Goal: Task Accomplishment & Management: Manage account settings

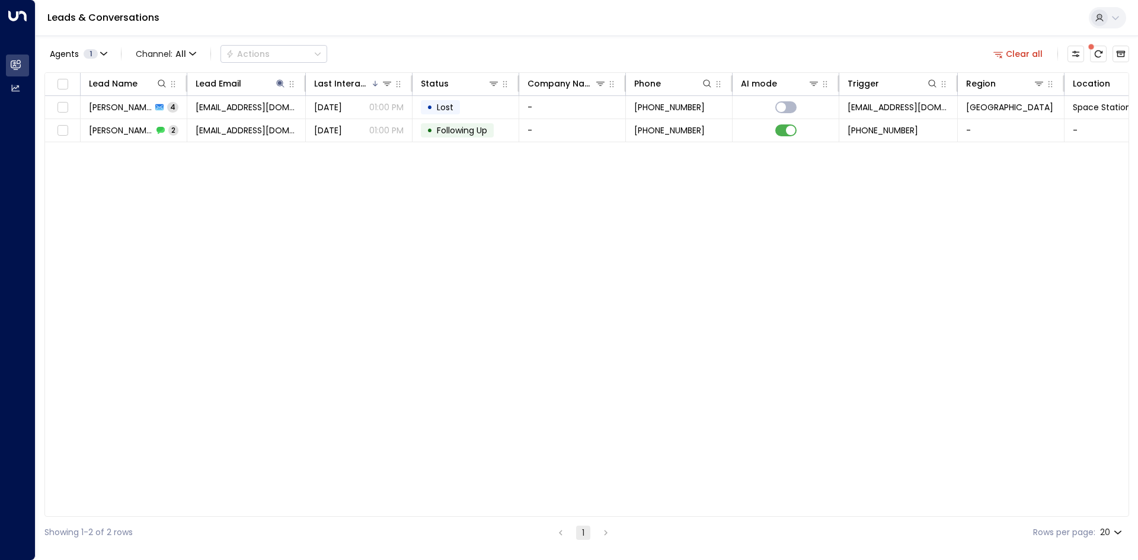
click at [1021, 52] on button "Clear all" at bounding box center [1017, 54] width 59 height 17
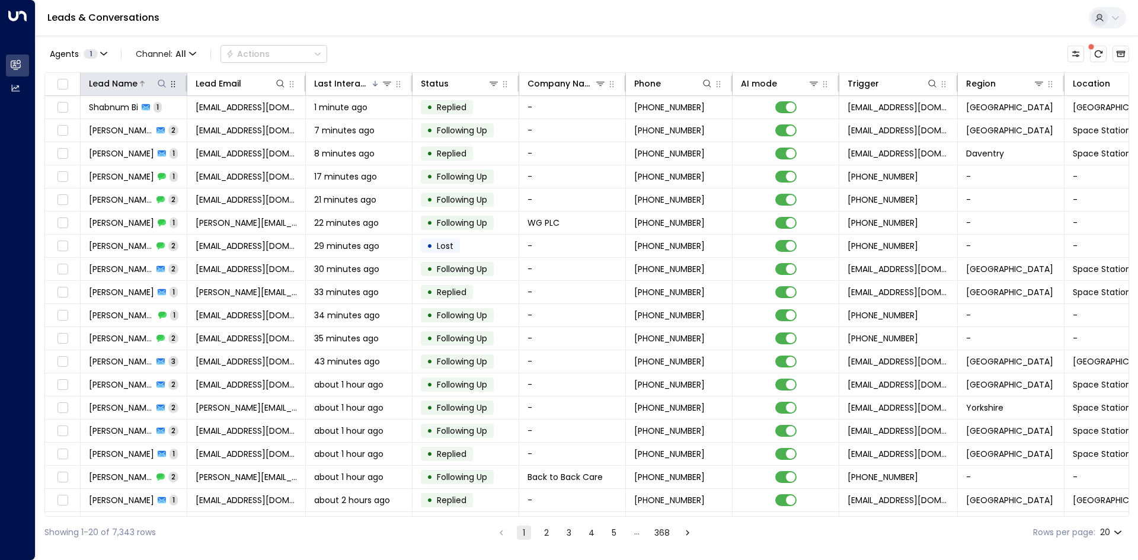
click at [166, 86] on icon at bounding box center [161, 83] width 9 height 9
click at [180, 130] on input "text" at bounding box center [162, 127] width 164 height 22
type input "******"
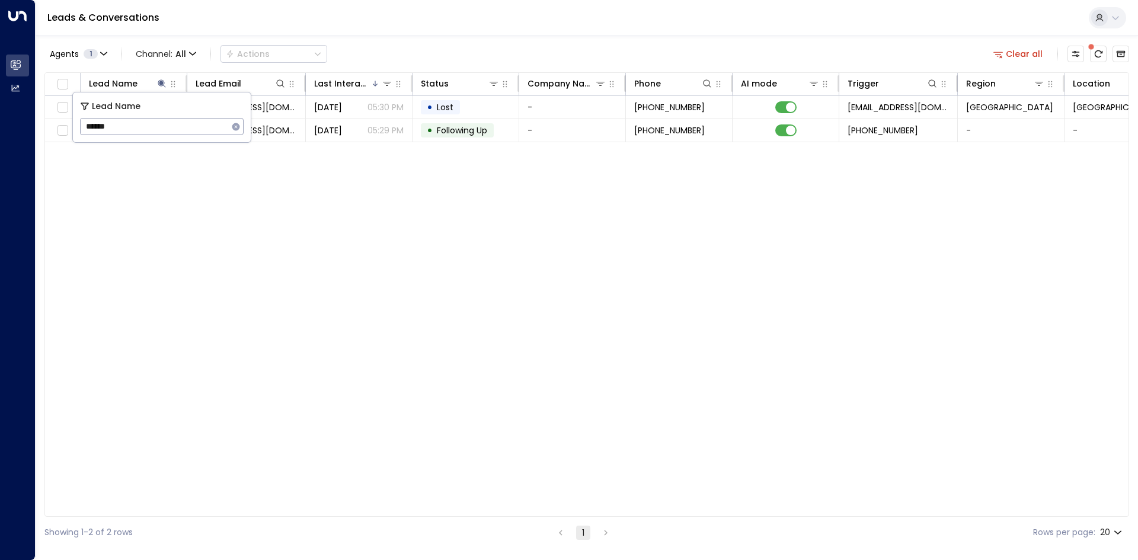
click at [208, 216] on div "Lead Name Lead Email Last Interacted Status Company Name Phone AI mode Trigger …" at bounding box center [586, 294] width 1084 height 444
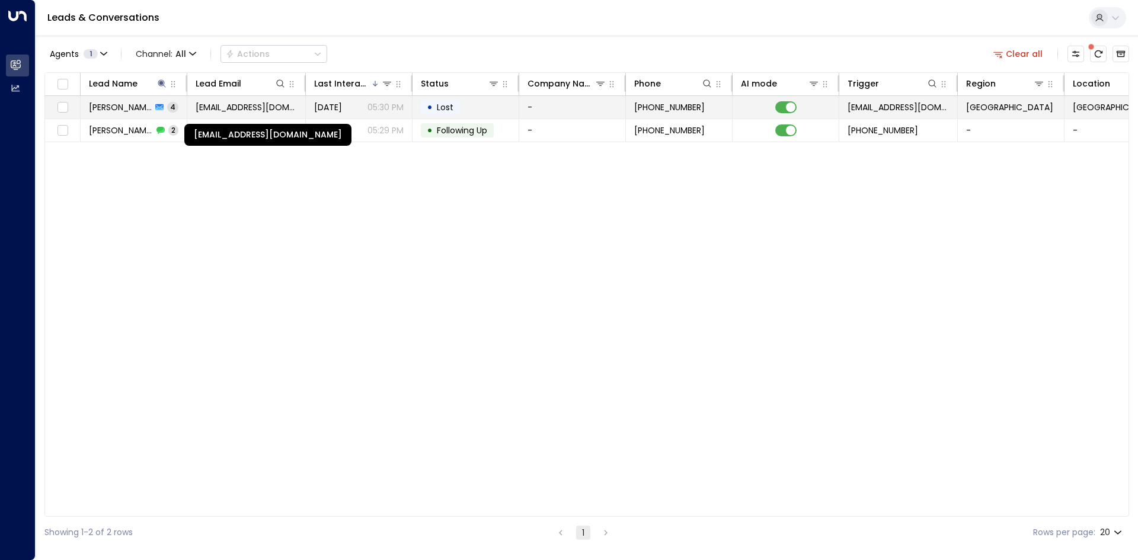
click at [214, 103] on span "[EMAIL_ADDRESS][DOMAIN_NAME]" at bounding box center [246, 107] width 101 height 12
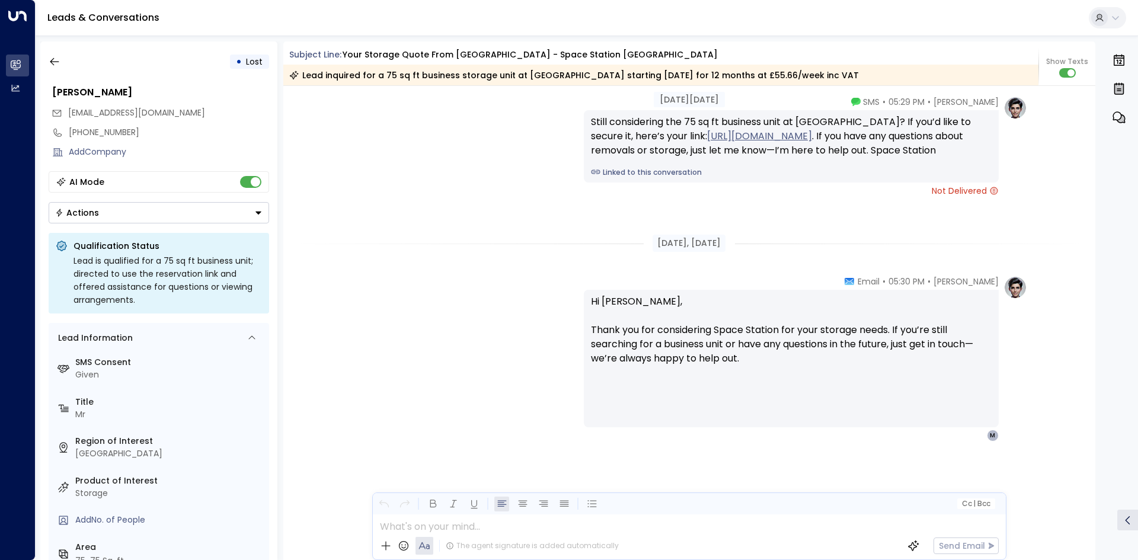
scroll to position [1719, 0]
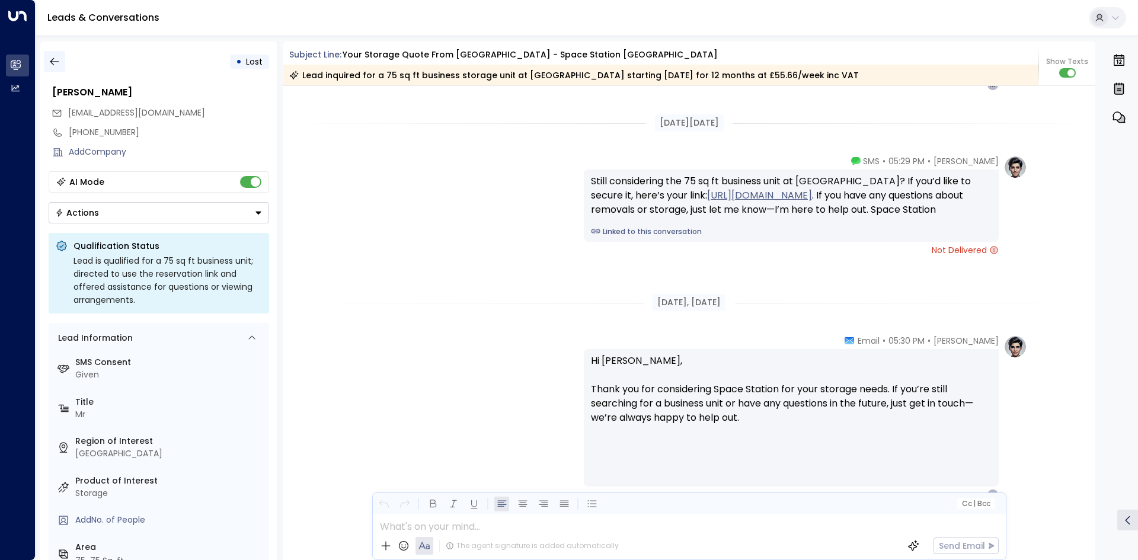
click at [62, 65] on button "button" at bounding box center [54, 61] width 21 height 21
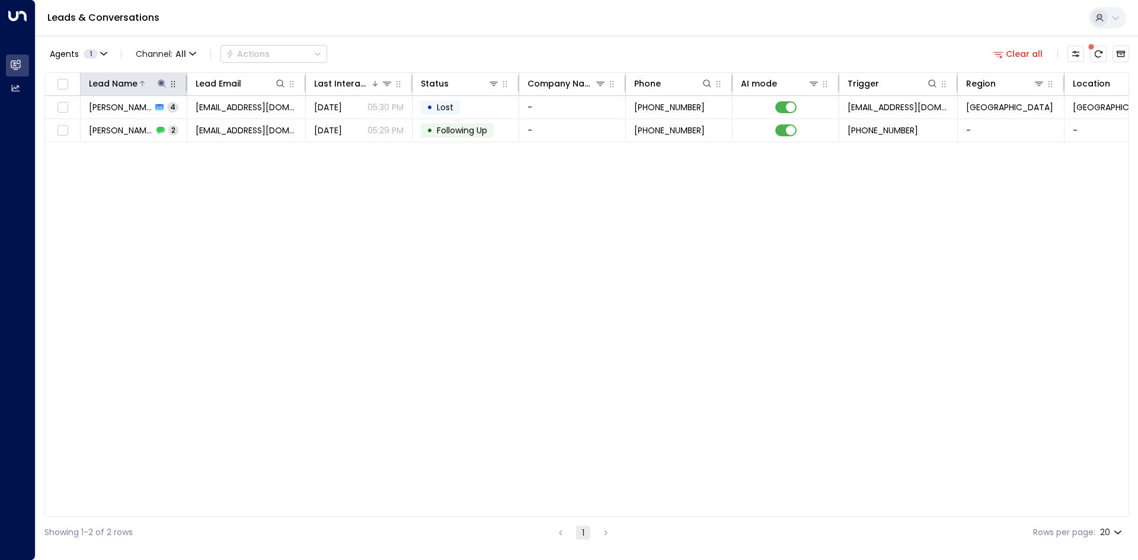
click at [159, 83] on icon at bounding box center [161, 83] width 9 height 9
drag, startPoint x: 236, startPoint y: 126, endPoint x: 188, endPoint y: 124, distance: 48.0
click at [234, 124] on icon "button" at bounding box center [235, 126] width 9 height 9
click at [188, 124] on input "text" at bounding box center [162, 127] width 164 height 22
type input "******"
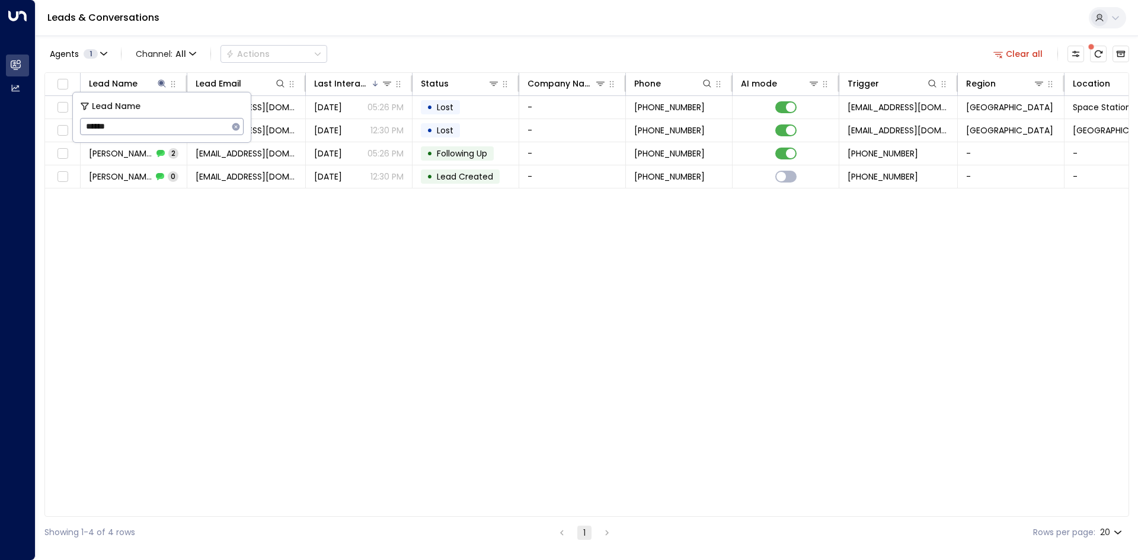
click at [283, 190] on div "Lead Name Lead Email Last Interacted Status Company Name Phone AI mode Trigger …" at bounding box center [586, 294] width 1084 height 444
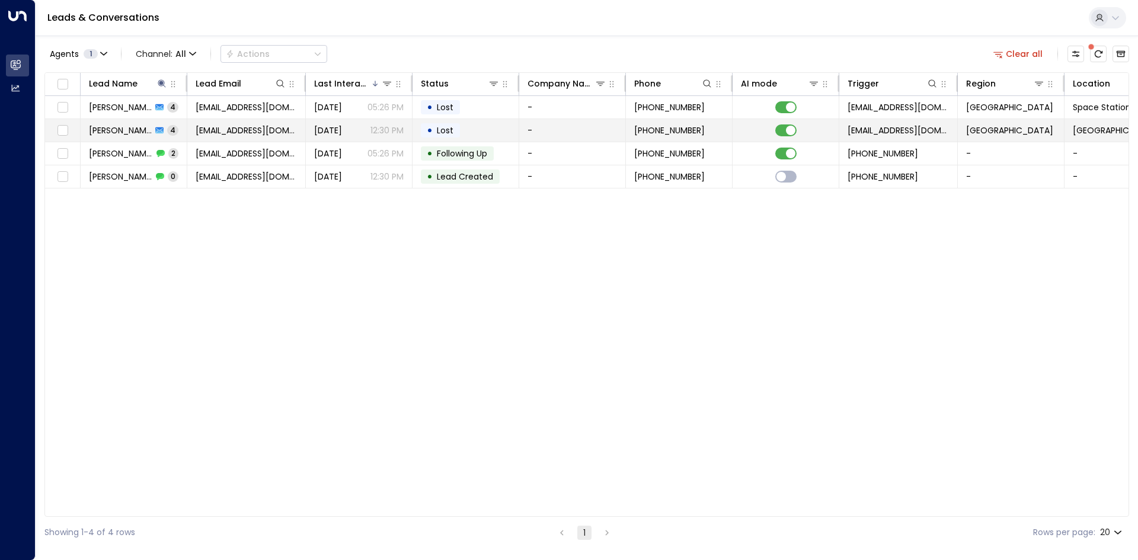
click at [268, 138] on td "[EMAIL_ADDRESS][DOMAIN_NAME]" at bounding box center [246, 130] width 118 height 23
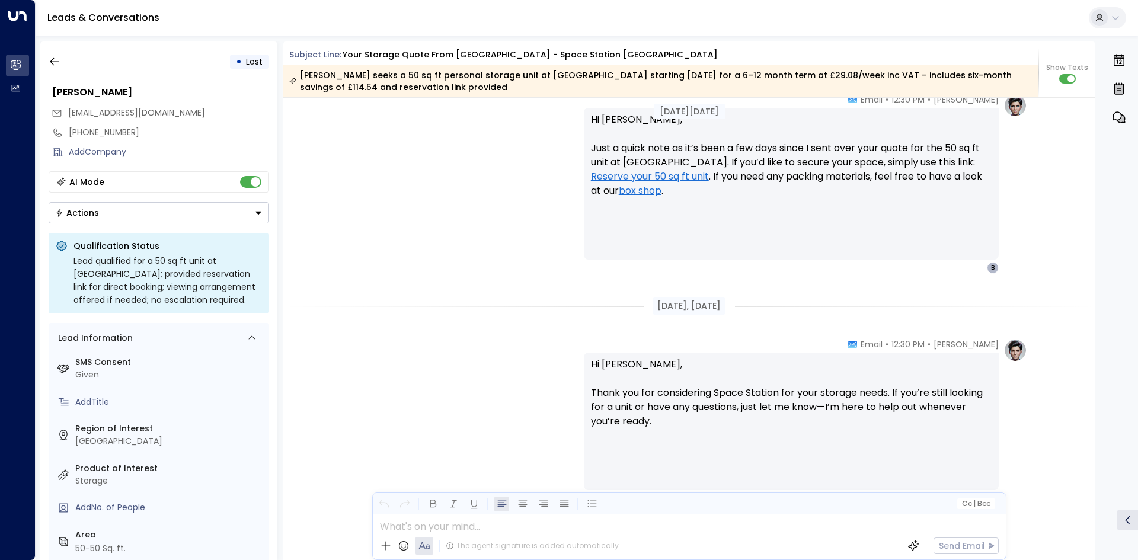
scroll to position [1469, 0]
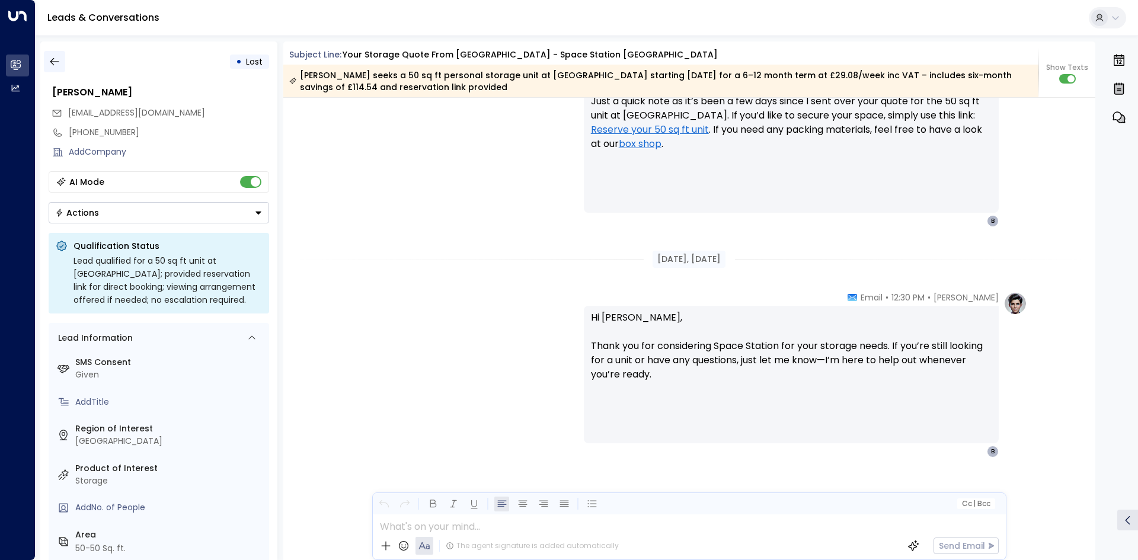
click at [55, 63] on icon "button" at bounding box center [55, 62] width 12 height 12
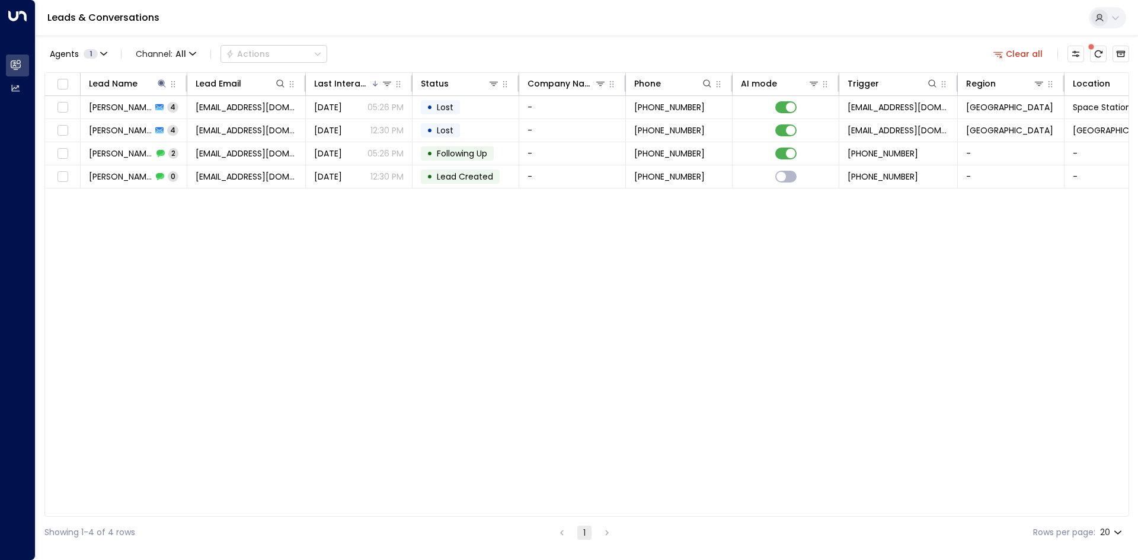
click at [286, 199] on div "Lead Name Lead Email Last Interacted Status Company Name Phone AI mode Trigger …" at bounding box center [586, 294] width 1084 height 444
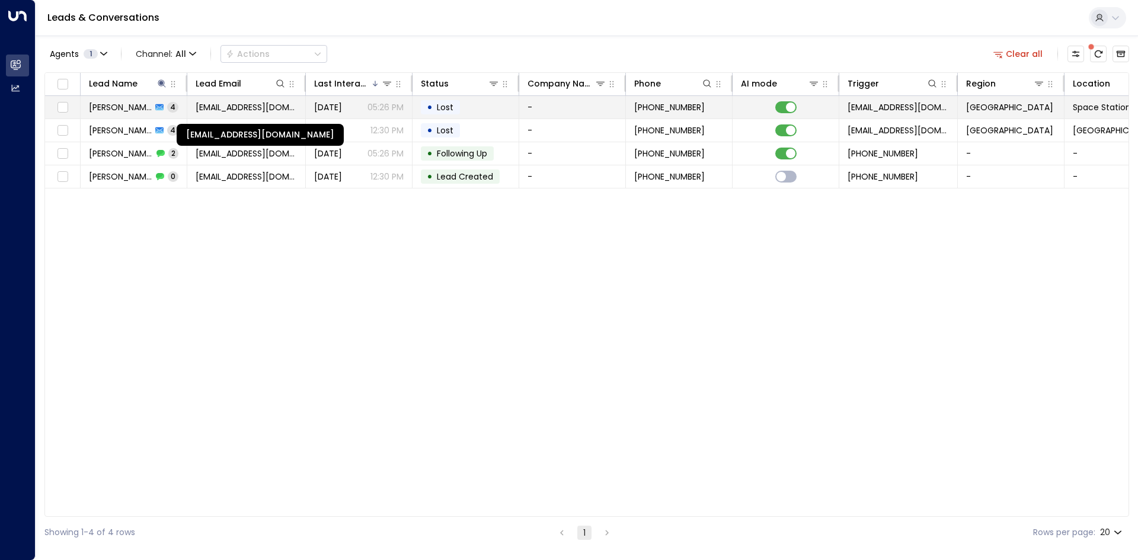
click at [246, 104] on span "[EMAIL_ADDRESS][DOMAIN_NAME]" at bounding box center [246, 107] width 101 height 12
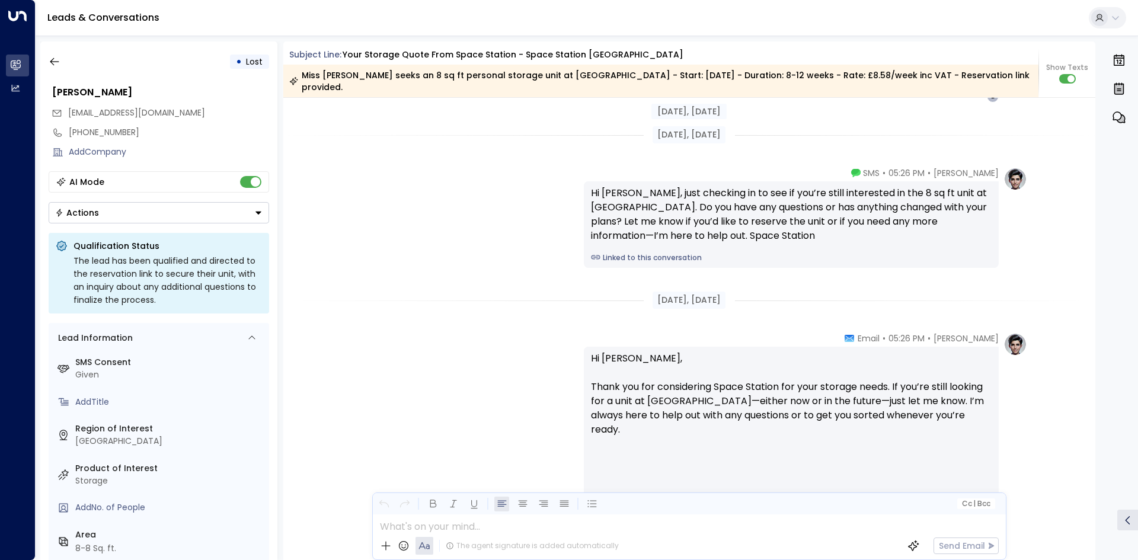
scroll to position [1802, 0]
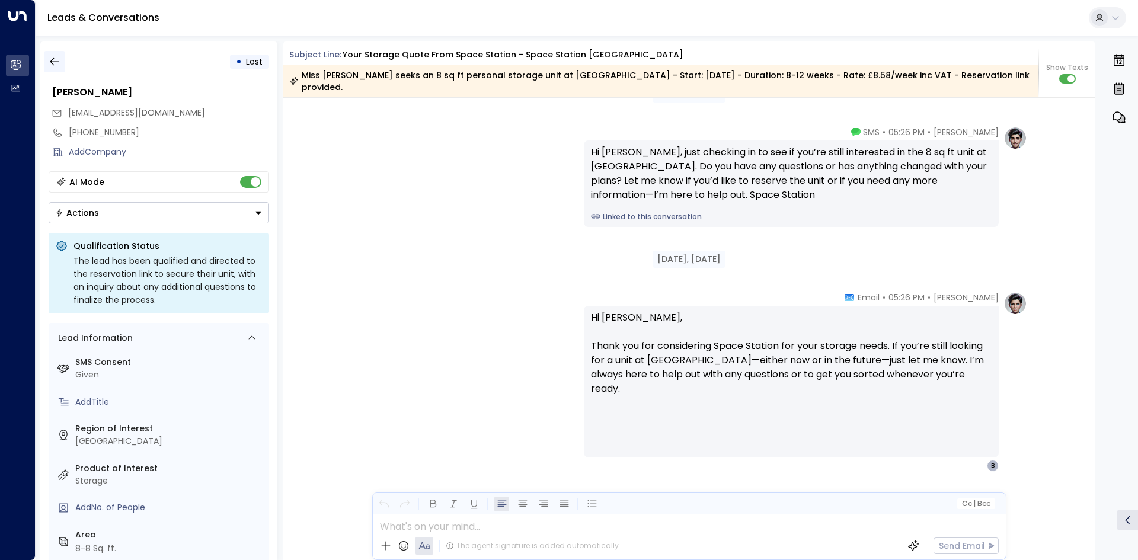
click at [61, 64] on button "button" at bounding box center [54, 61] width 21 height 21
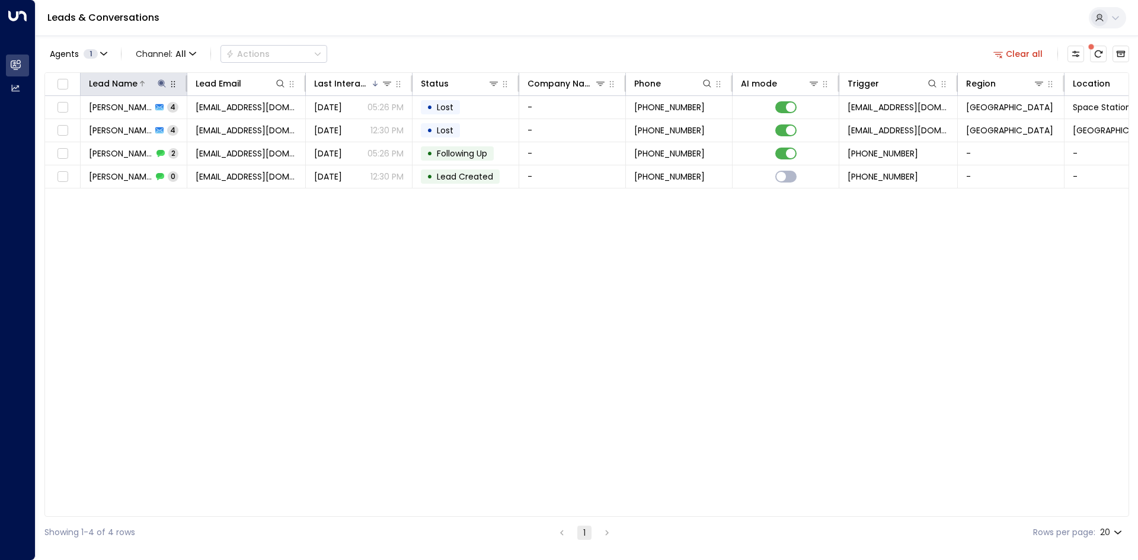
click at [158, 82] on icon at bounding box center [161, 83] width 9 height 9
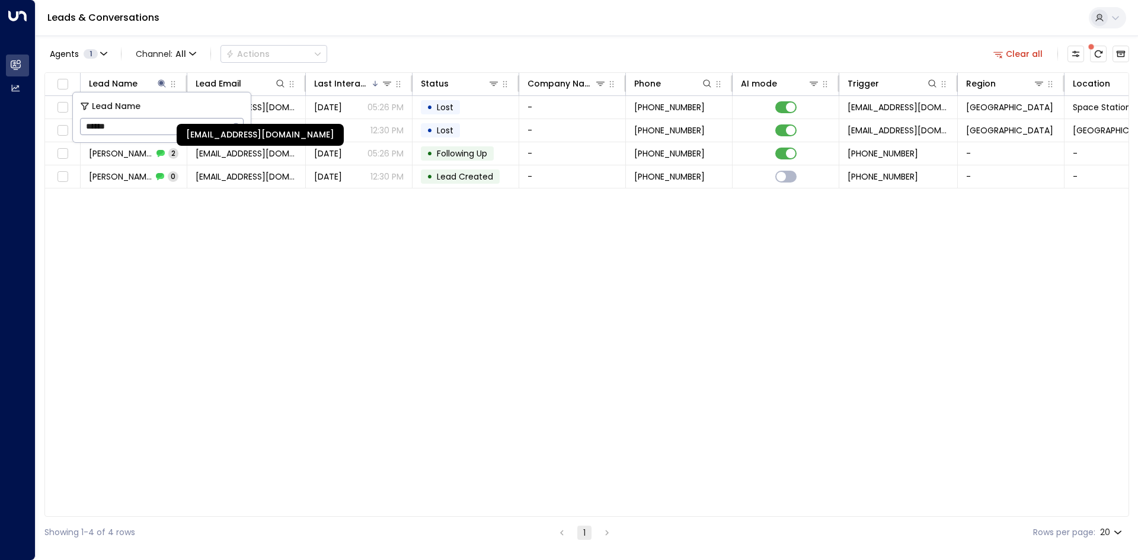
click at [239, 128] on div "[EMAIL_ADDRESS][DOMAIN_NAME]" at bounding box center [260, 135] width 167 height 22
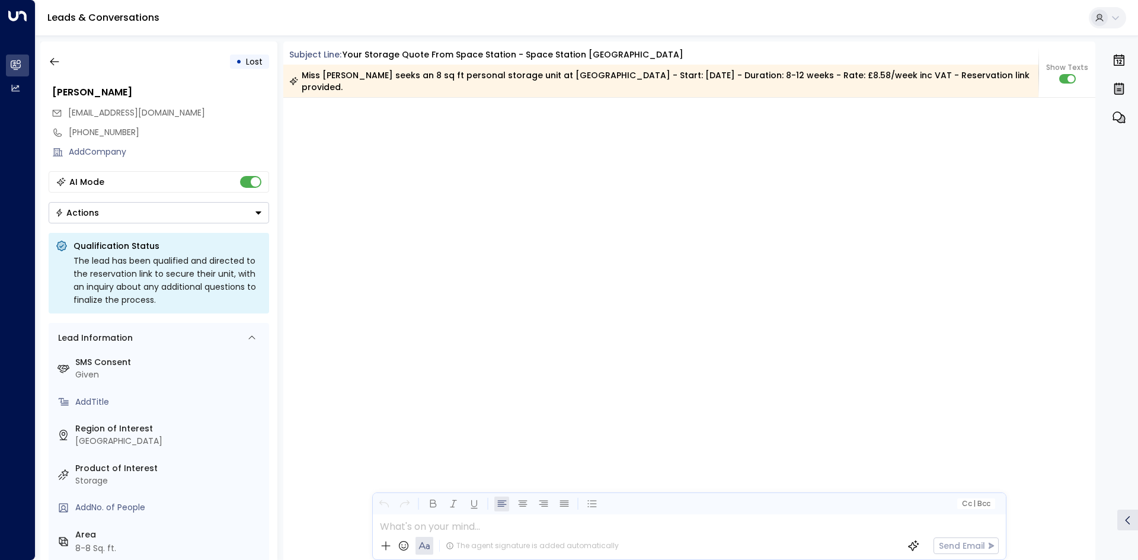
scroll to position [2470, 0]
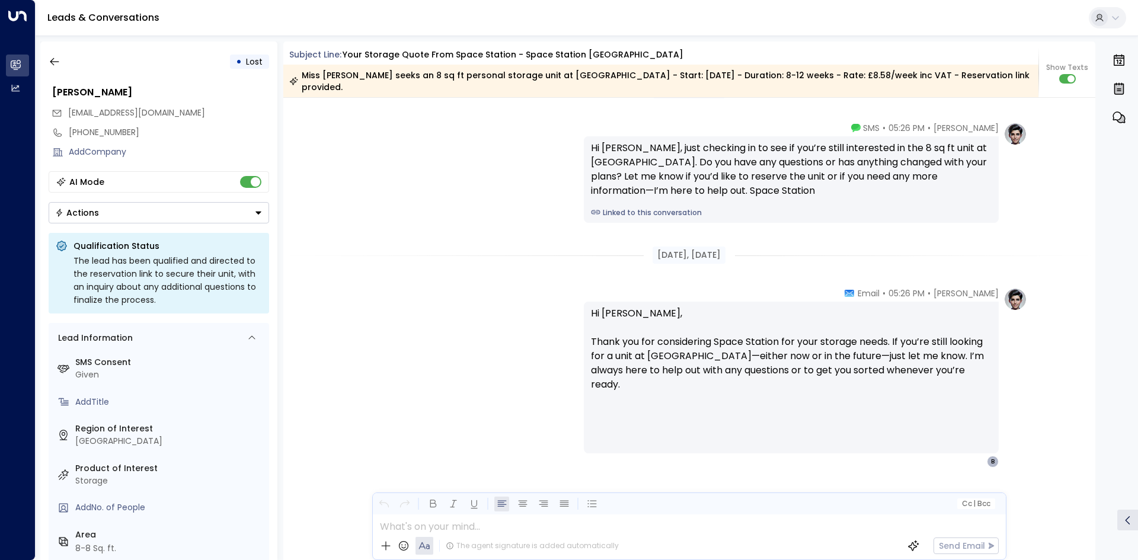
click at [78, 68] on div "• Lost" at bounding box center [159, 61] width 220 height 21
click at [64, 62] on button "button" at bounding box center [54, 61] width 21 height 21
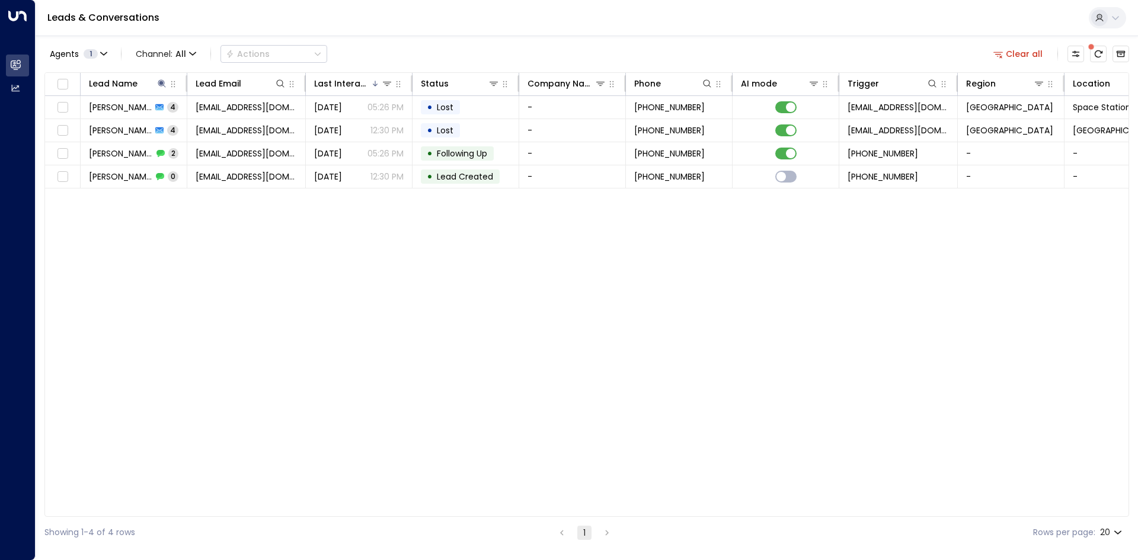
click at [1027, 51] on button "Clear all" at bounding box center [1017, 54] width 59 height 17
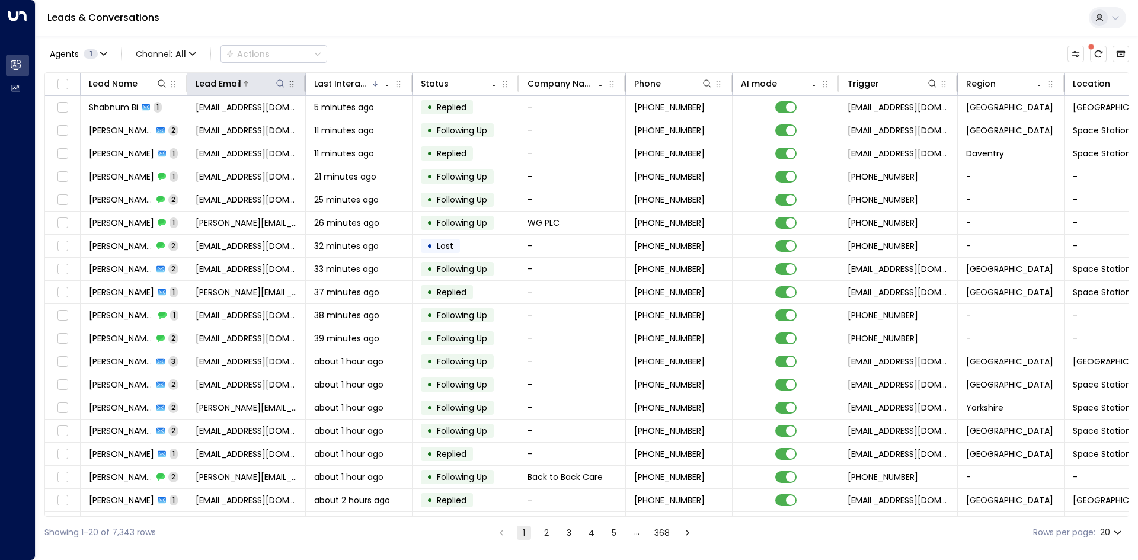
click at [281, 84] on icon at bounding box center [280, 83] width 9 height 9
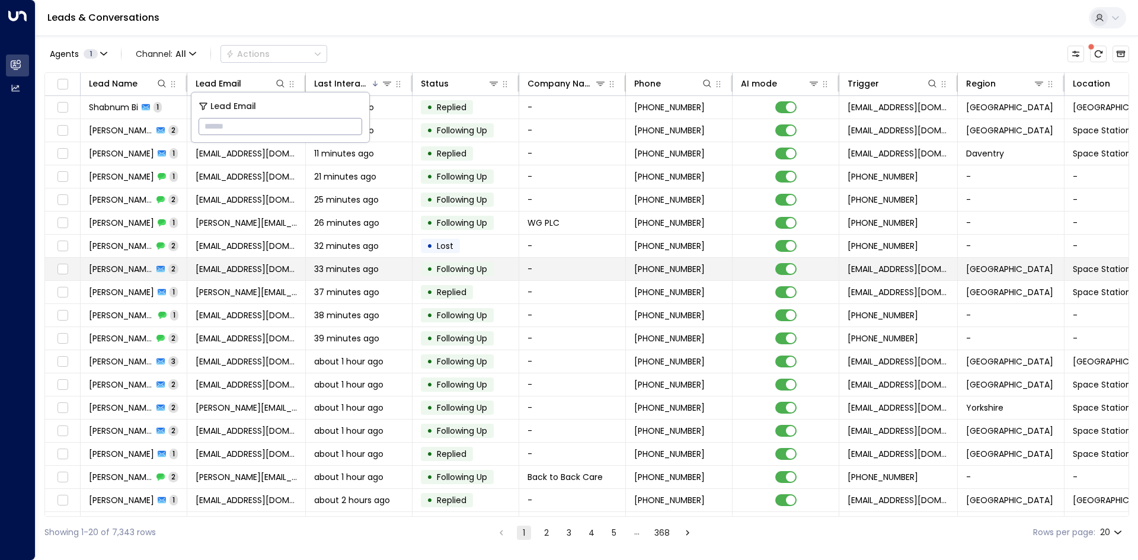
type input "**********"
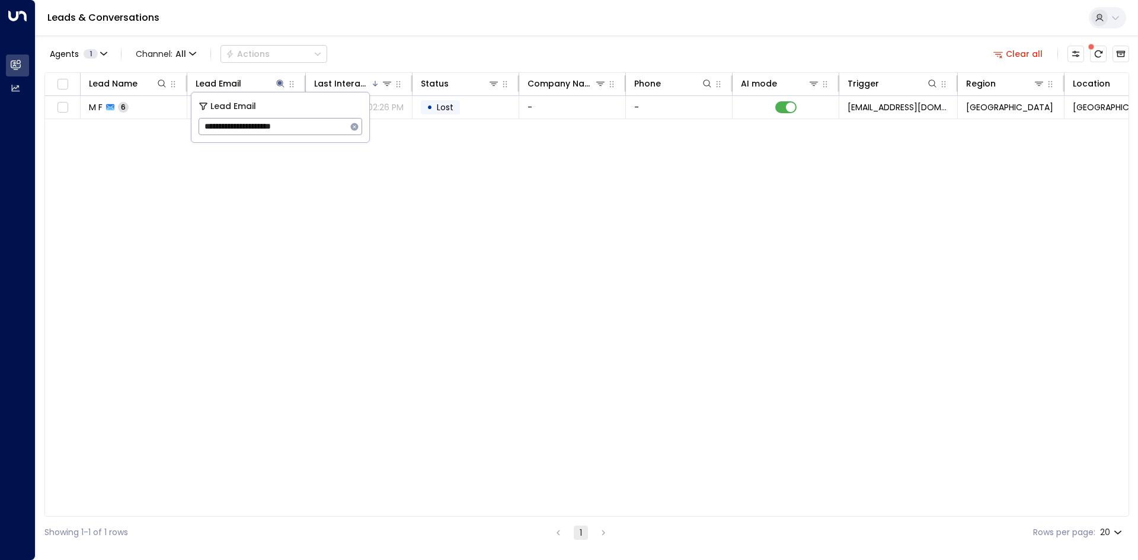
click at [506, 259] on div "Lead Name Lead Email Last Interacted Status Company Name Phone AI mode Trigger …" at bounding box center [586, 294] width 1084 height 444
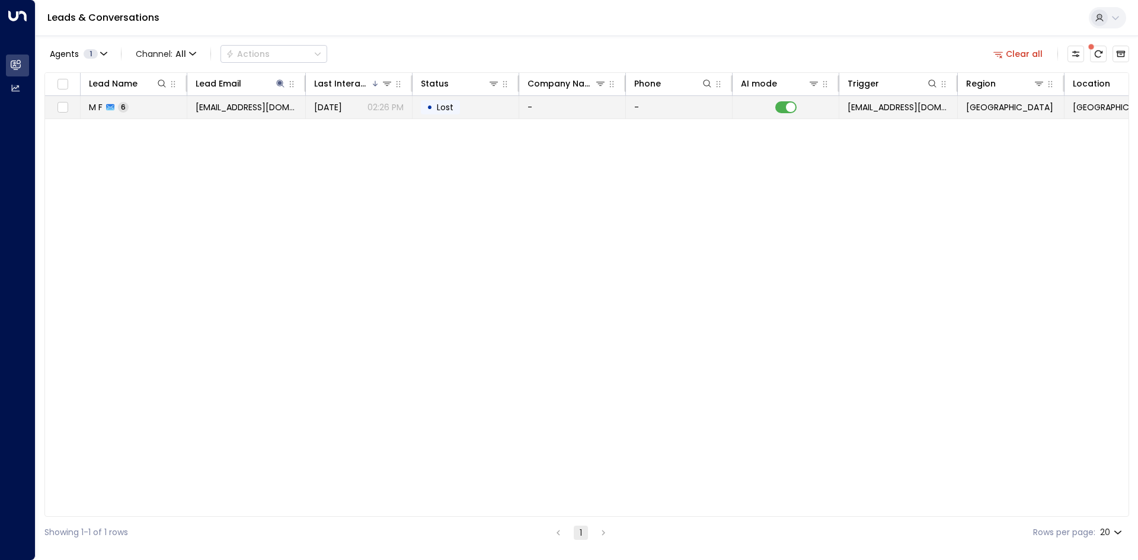
click at [673, 107] on td "-" at bounding box center [679, 107] width 107 height 23
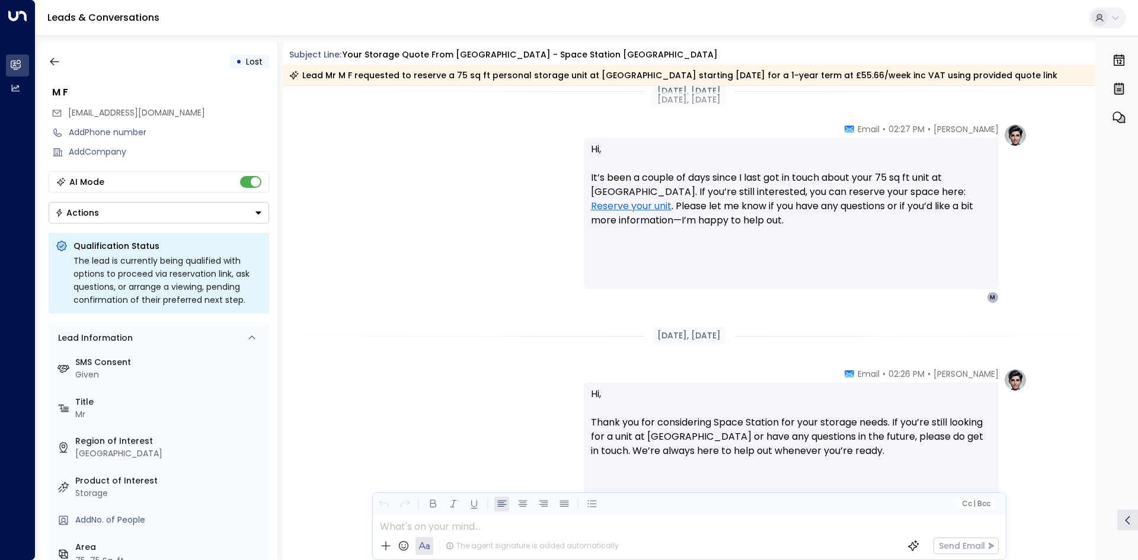
scroll to position [1852, 0]
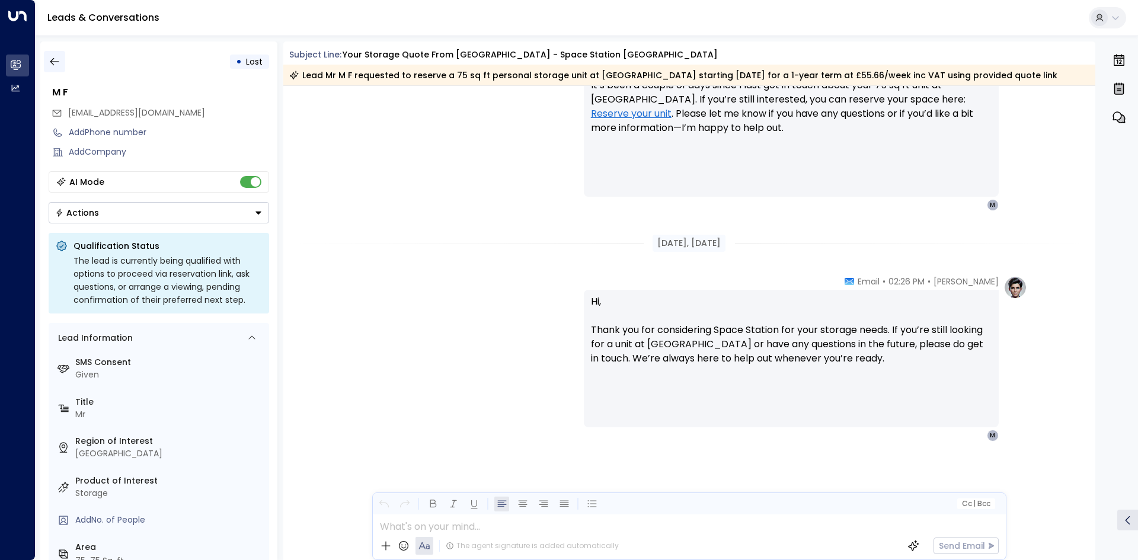
click at [55, 56] on icon "button" at bounding box center [55, 62] width 12 height 12
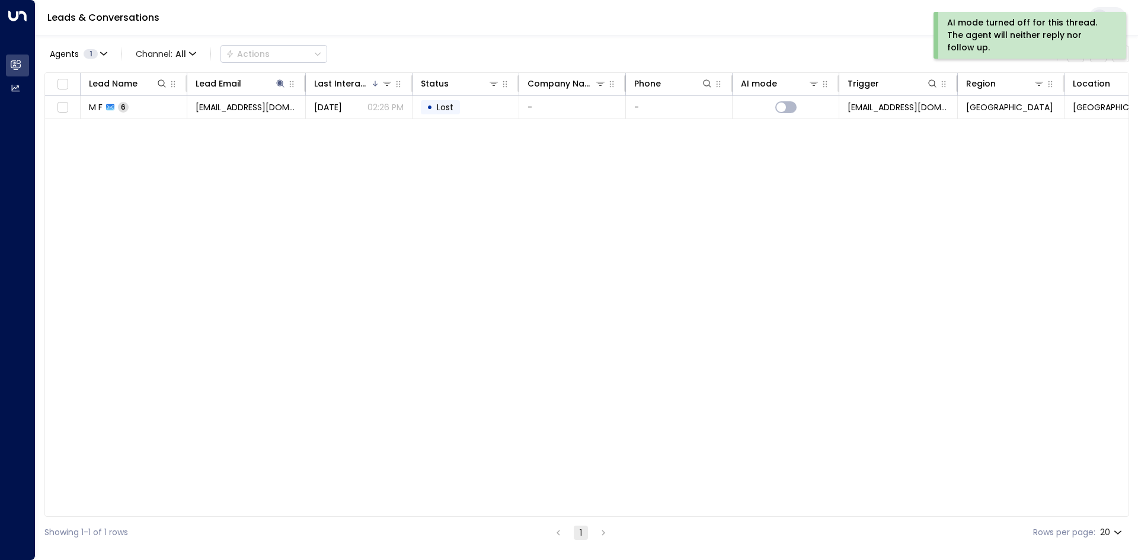
drag, startPoint x: 363, startPoint y: 469, endPoint x: 348, endPoint y: 552, distance: 84.4
click at [363, 469] on div "Lead Name Lead Email Last Interacted Status Company Name Phone AI mode Trigger …" at bounding box center [586, 294] width 1084 height 444
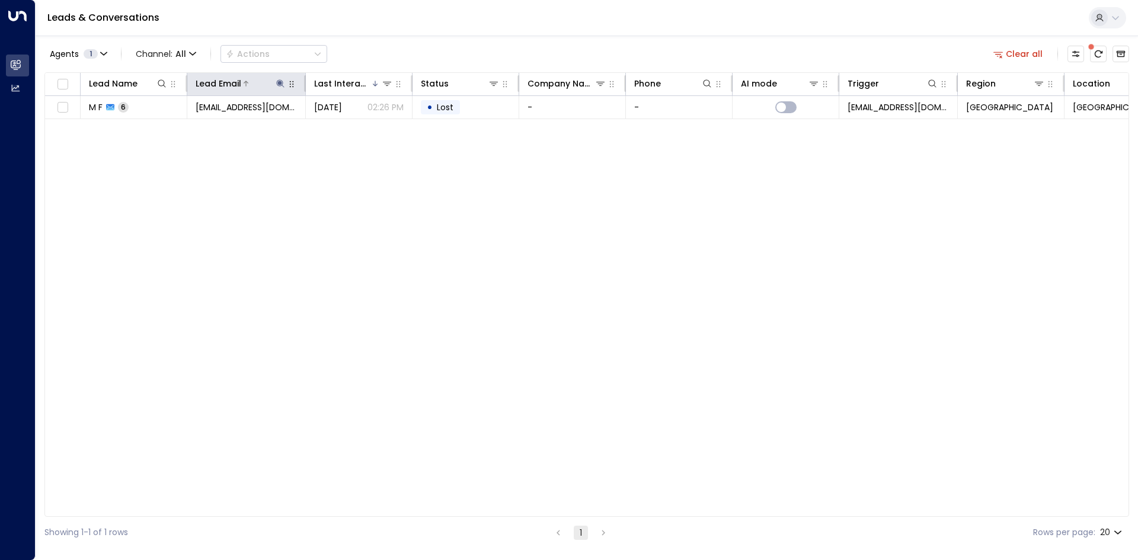
click at [279, 79] on icon at bounding box center [280, 83] width 9 height 9
click at [345, 126] on input "**********" at bounding box center [272, 127] width 148 height 22
click at [357, 130] on icon "button" at bounding box center [354, 126] width 9 height 9
click at [164, 87] on icon at bounding box center [161, 83] width 9 height 9
click at [180, 124] on input "text" at bounding box center [162, 127] width 164 height 22
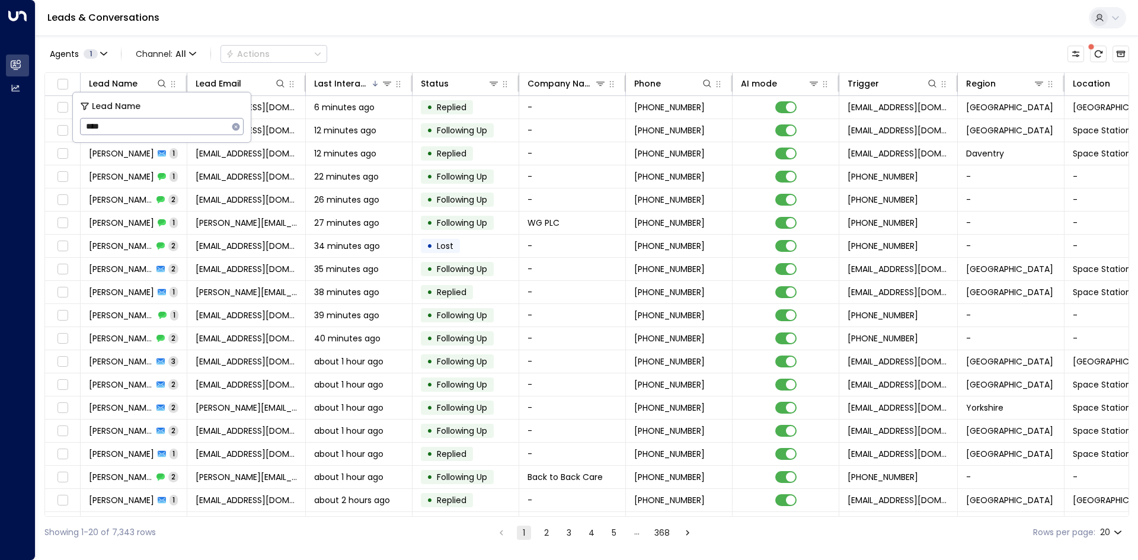
type input "*****"
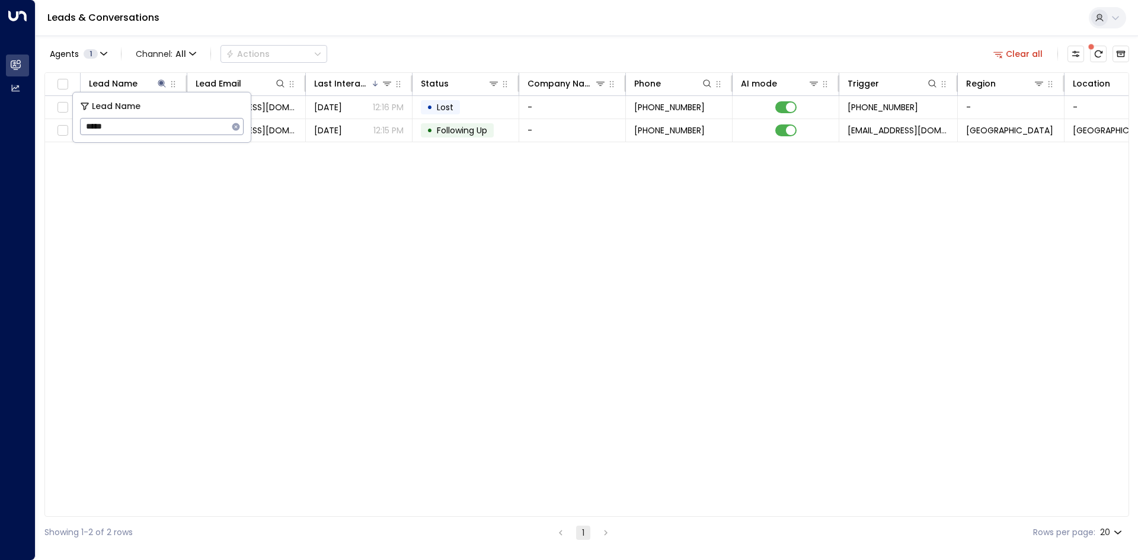
click at [337, 193] on div "Lead Name Lead Email Last Interacted Status Company Name Phone AI mode Trigger …" at bounding box center [586, 294] width 1084 height 444
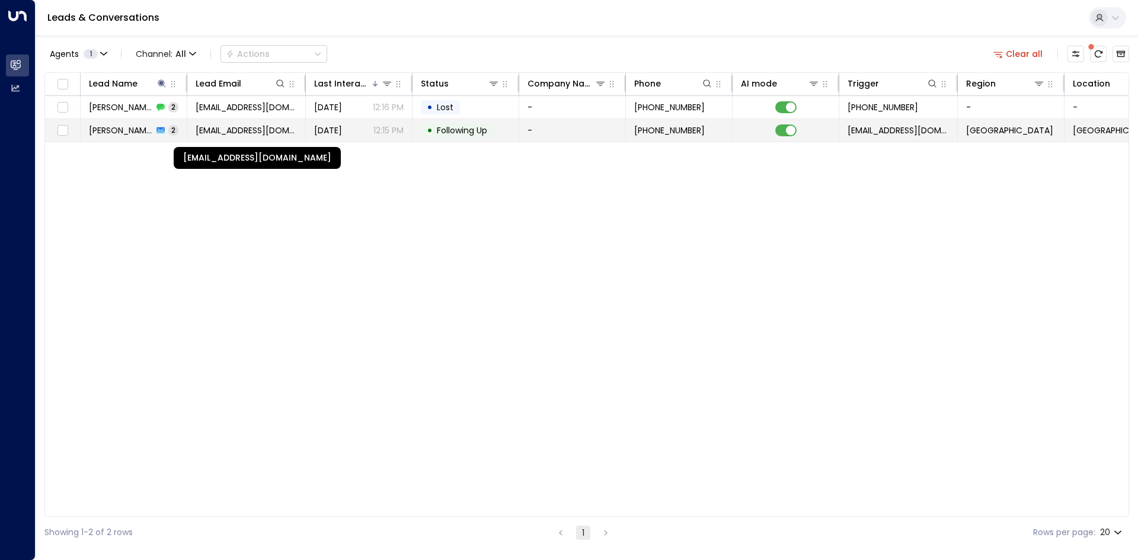
click at [276, 129] on span "[EMAIL_ADDRESS][DOMAIN_NAME]" at bounding box center [246, 130] width 101 height 12
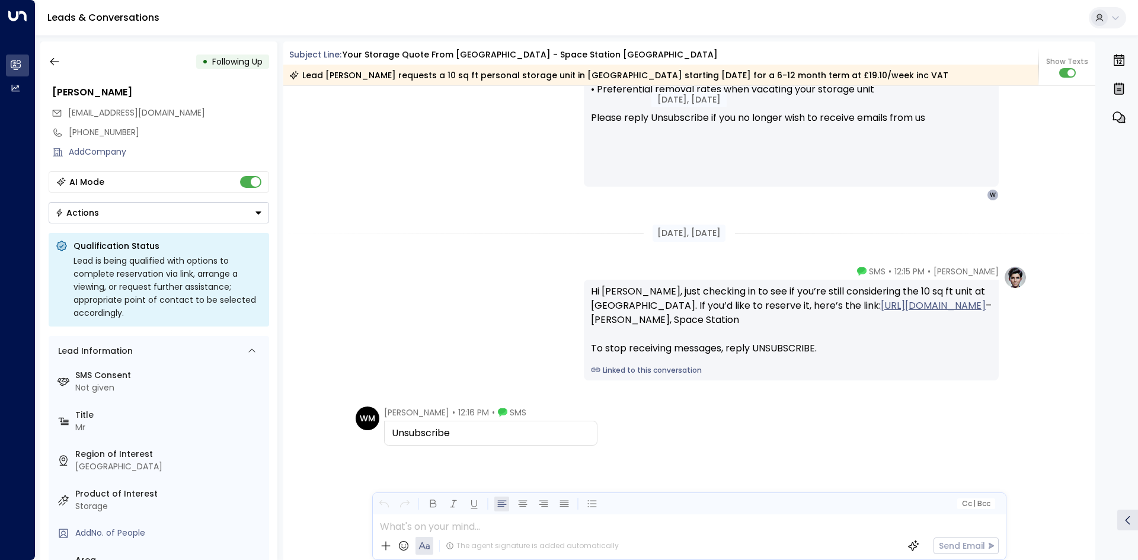
scroll to position [1144, 0]
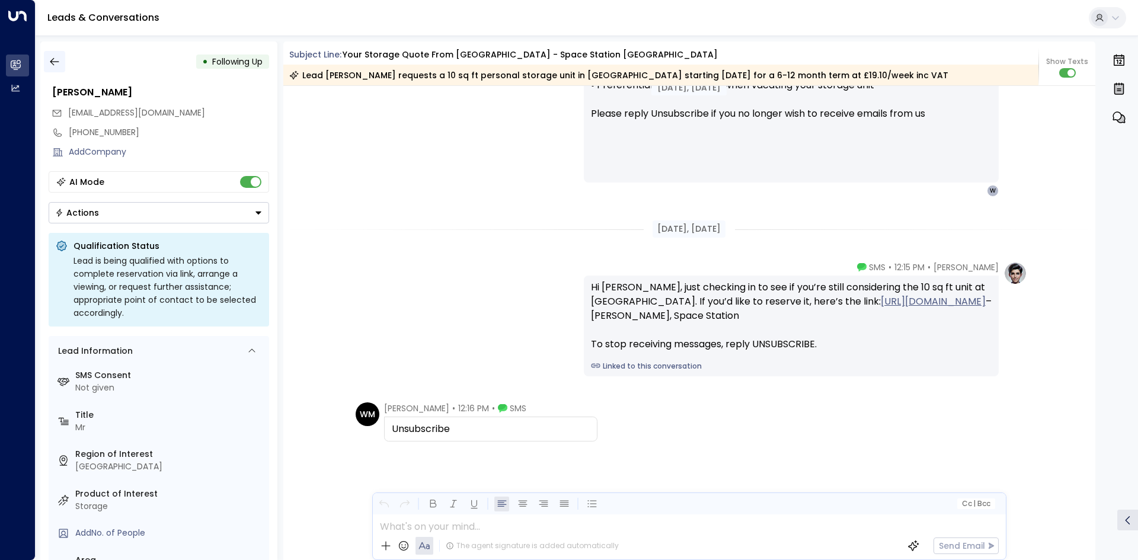
click at [60, 61] on icon "button" at bounding box center [55, 62] width 12 height 12
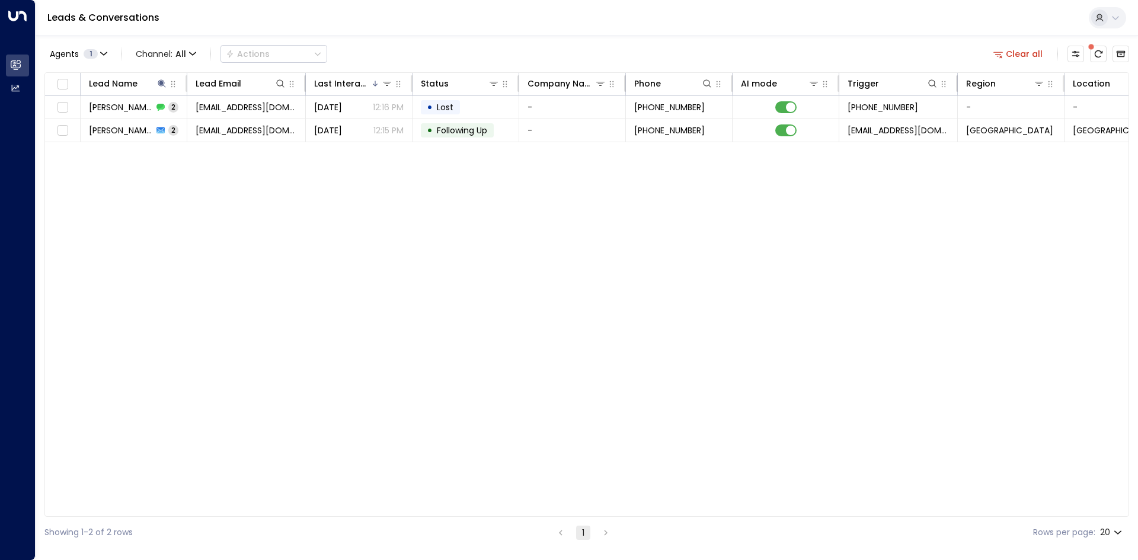
drag, startPoint x: 1023, startPoint y: 56, endPoint x: 456, endPoint y: 60, distance: 567.0
click at [1023, 55] on button "Clear all" at bounding box center [1017, 54] width 59 height 17
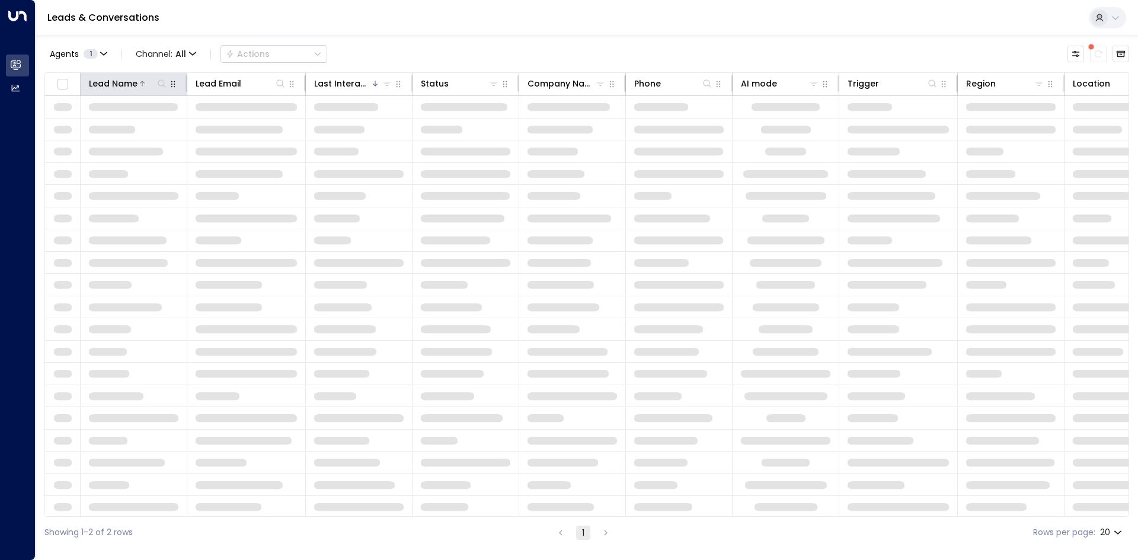
click at [162, 85] on icon at bounding box center [161, 83] width 9 height 9
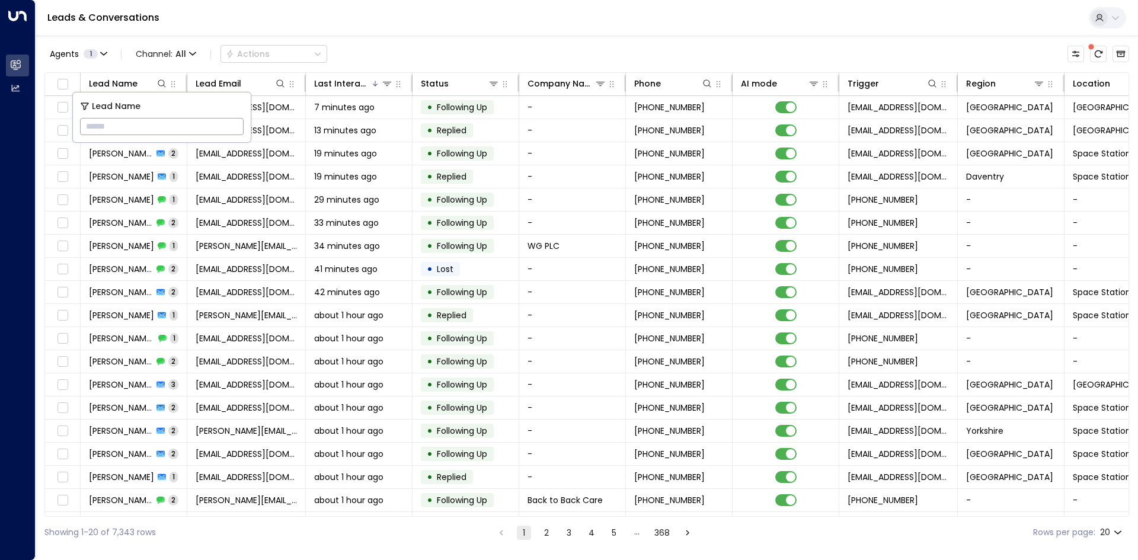
click at [165, 124] on input "text" at bounding box center [162, 127] width 164 height 22
type input "****"
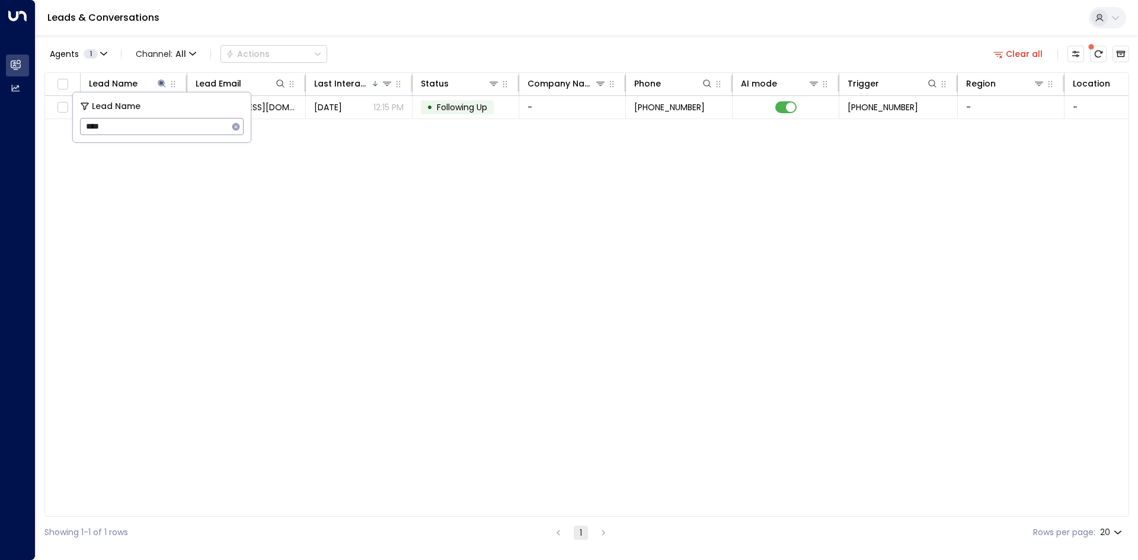
click at [244, 200] on div "Lead Name Lead Email Last Interacted Status Company Name Phone AI mode Trigger …" at bounding box center [586, 294] width 1084 height 444
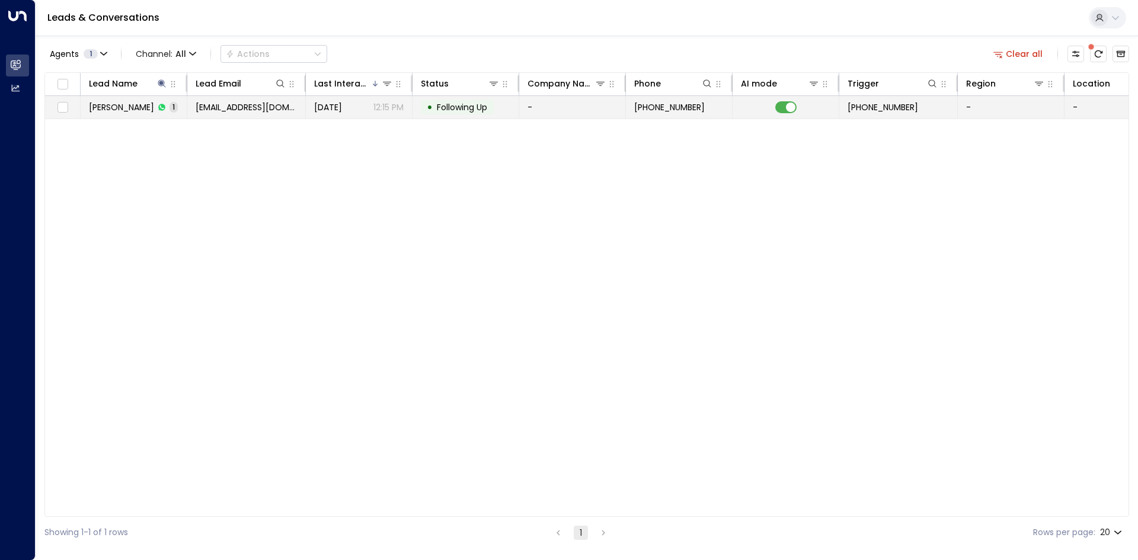
click at [240, 104] on span "[EMAIL_ADDRESS][DOMAIN_NAME]" at bounding box center [246, 107] width 101 height 12
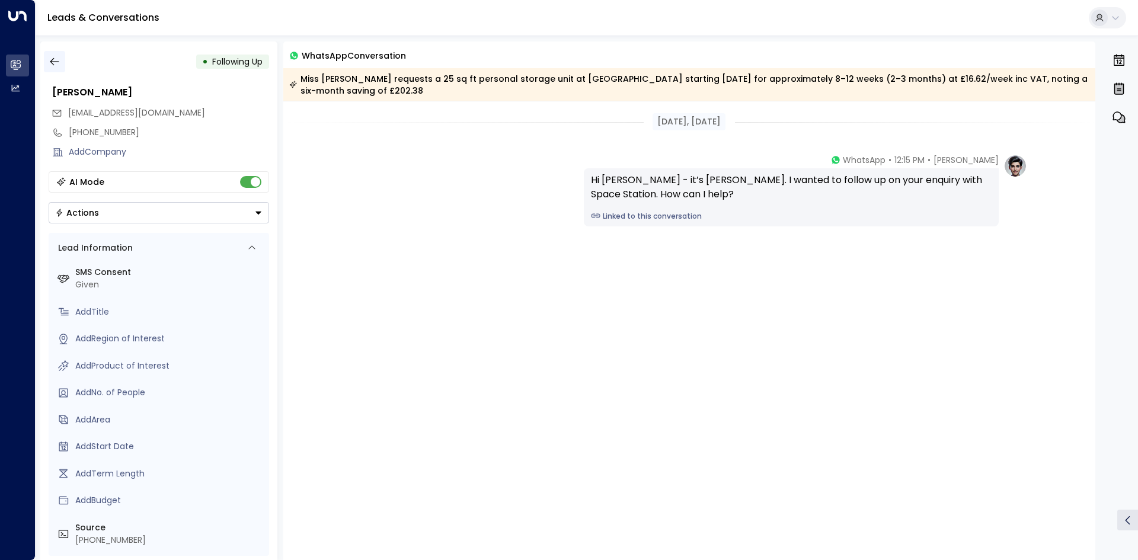
click at [53, 62] on icon "button" at bounding box center [55, 62] width 12 height 12
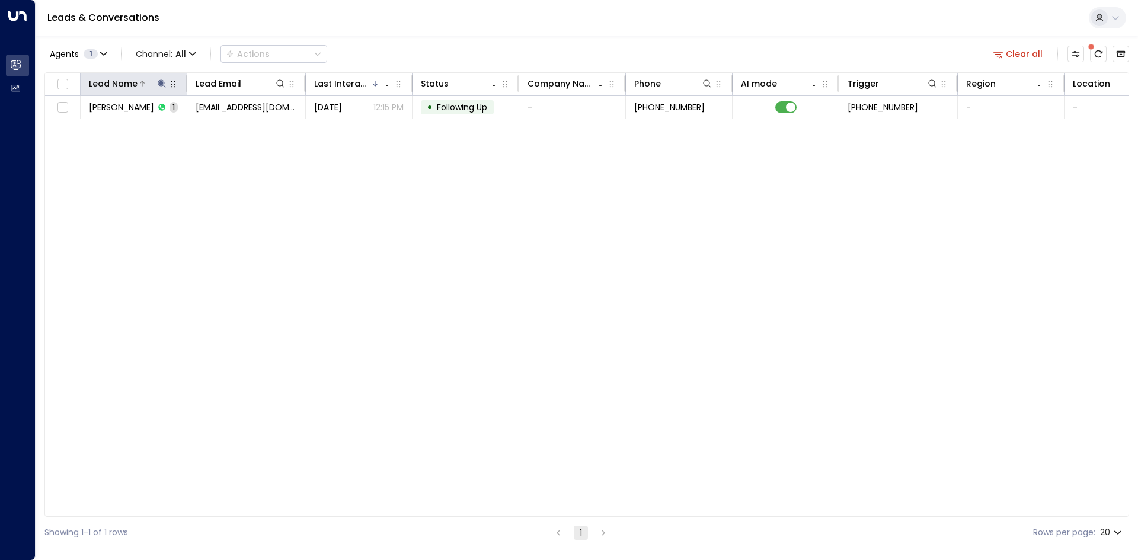
click at [165, 84] on icon at bounding box center [161, 83] width 9 height 9
click at [231, 125] on icon "button" at bounding box center [235, 126] width 9 height 9
click at [159, 130] on input "text" at bounding box center [162, 127] width 164 height 22
type input "*"
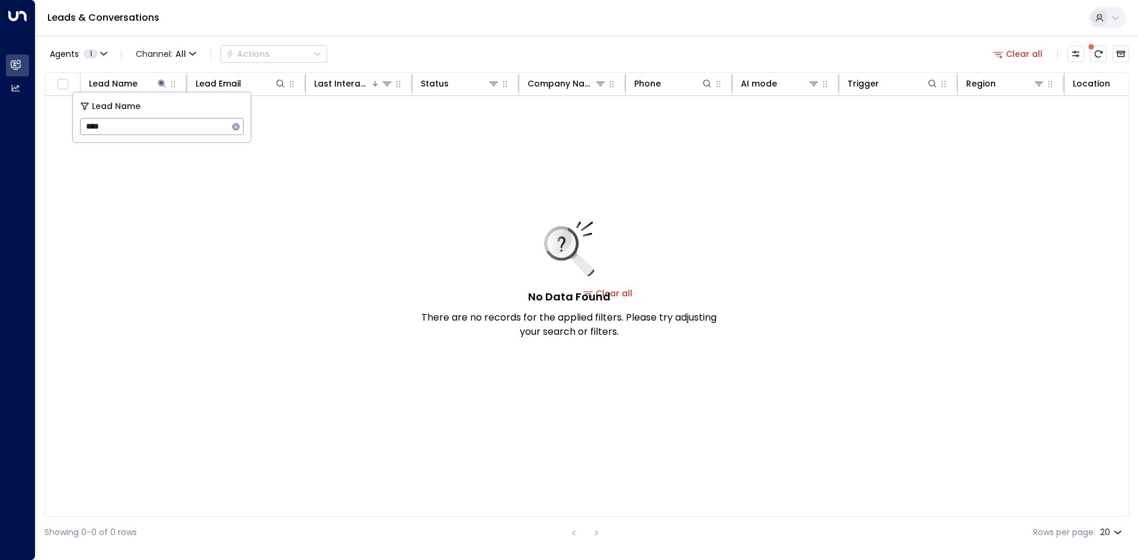
type input "****"
click at [237, 126] on icon "button" at bounding box center [235, 126] width 9 height 9
click at [178, 125] on input "text" at bounding box center [162, 127] width 164 height 22
type input "****"
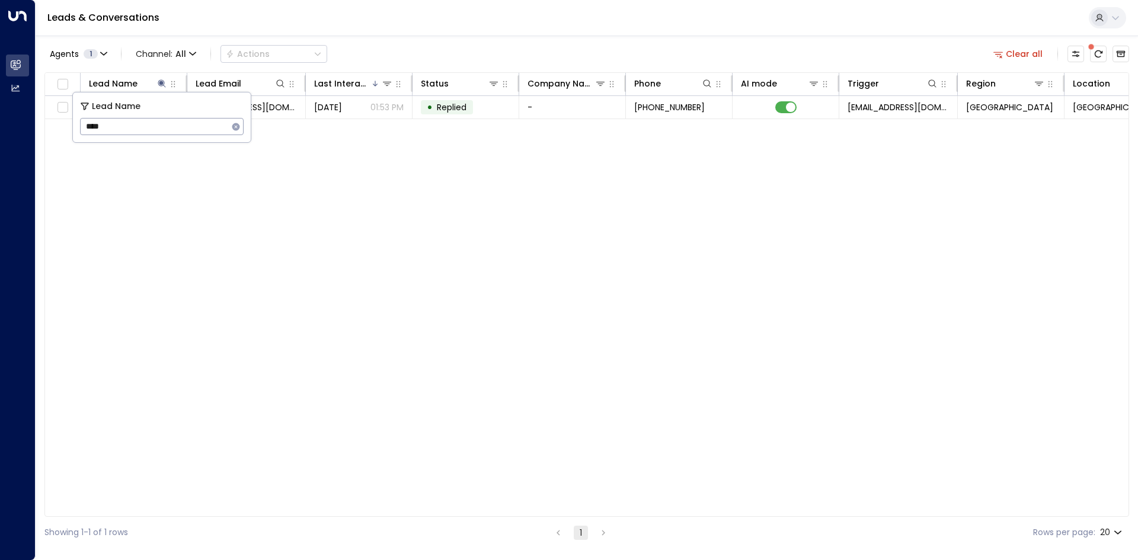
click at [238, 181] on div "Lead Name Lead Email Last Interacted Status Company Name Phone AI mode Trigger …" at bounding box center [586, 294] width 1084 height 444
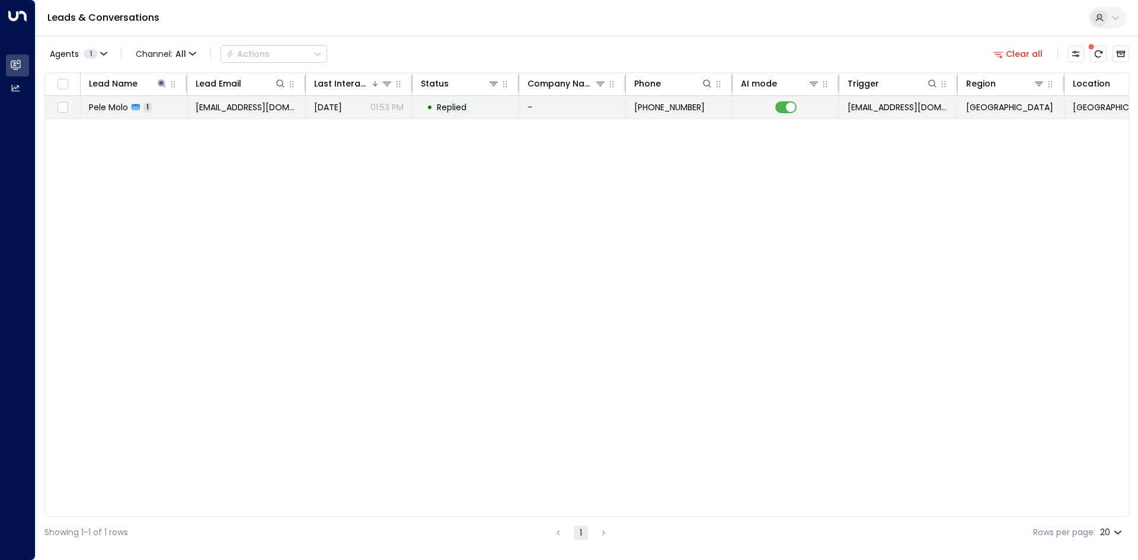
click at [250, 111] on span "[EMAIL_ADDRESS][DOMAIN_NAME]" at bounding box center [246, 107] width 101 height 12
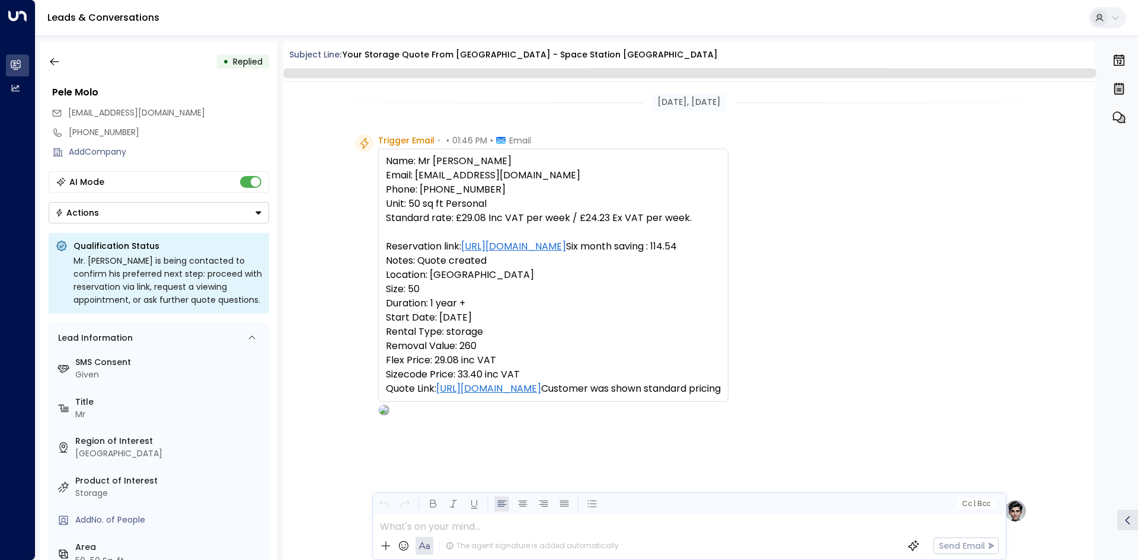
scroll to position [434, 0]
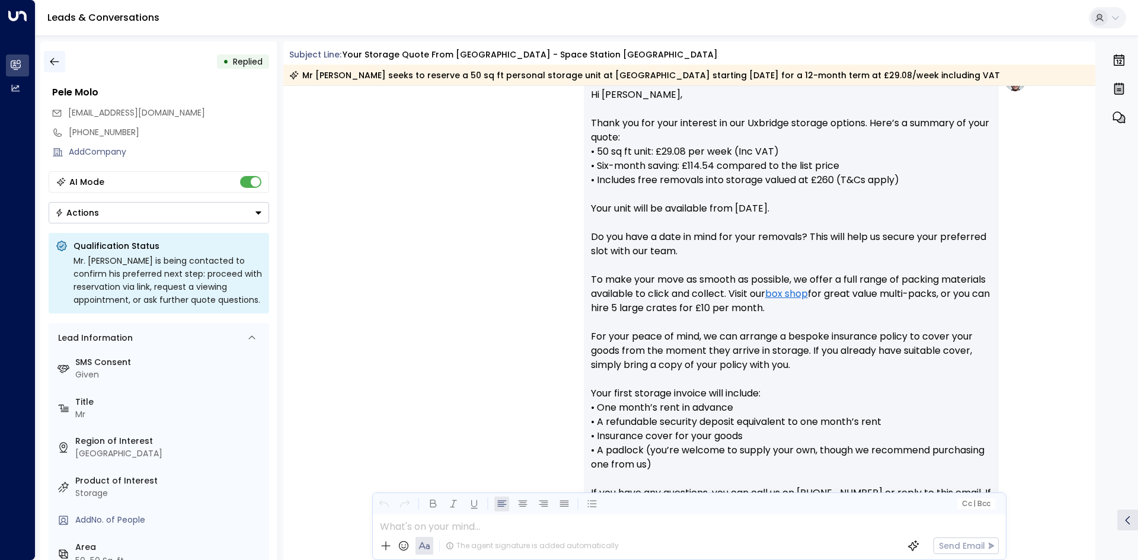
click at [65, 65] on button "button" at bounding box center [54, 61] width 21 height 21
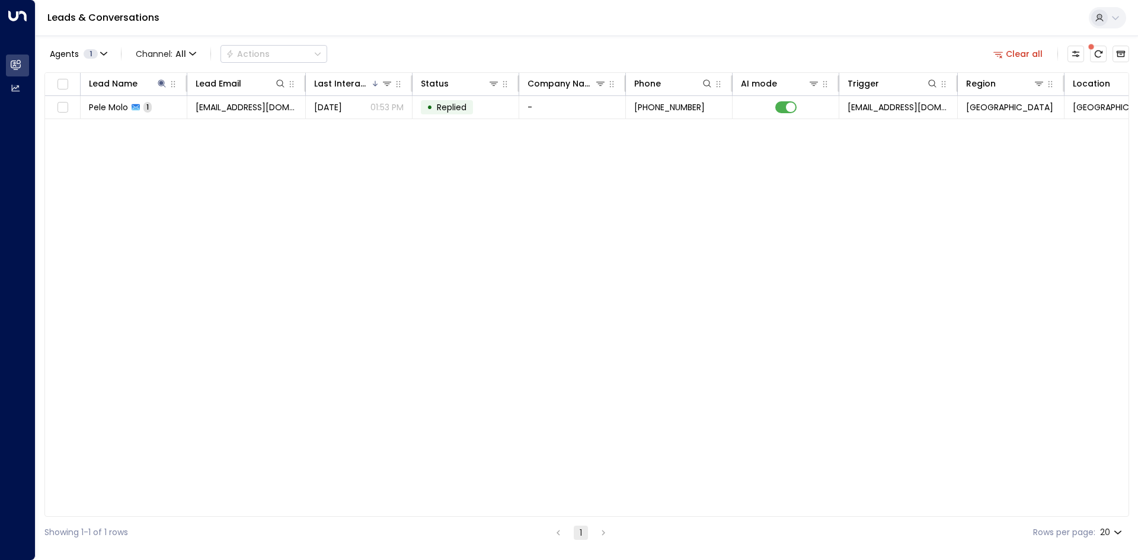
drag, startPoint x: 355, startPoint y: 392, endPoint x: 276, endPoint y: 535, distance: 163.4
click at [344, 412] on div "Lead Name Lead Email Last Interacted Status Company Name Phone AI mode Trigger …" at bounding box center [586, 294] width 1084 height 444
drag, startPoint x: 475, startPoint y: 309, endPoint x: 451, endPoint y: 286, distance: 32.7
click at [463, 295] on div "Lead Name Lead Email Last Interacted Status Company Name Phone AI mode Trigger …" at bounding box center [586, 294] width 1084 height 444
drag, startPoint x: 191, startPoint y: 305, endPoint x: 241, endPoint y: 435, distance: 140.3
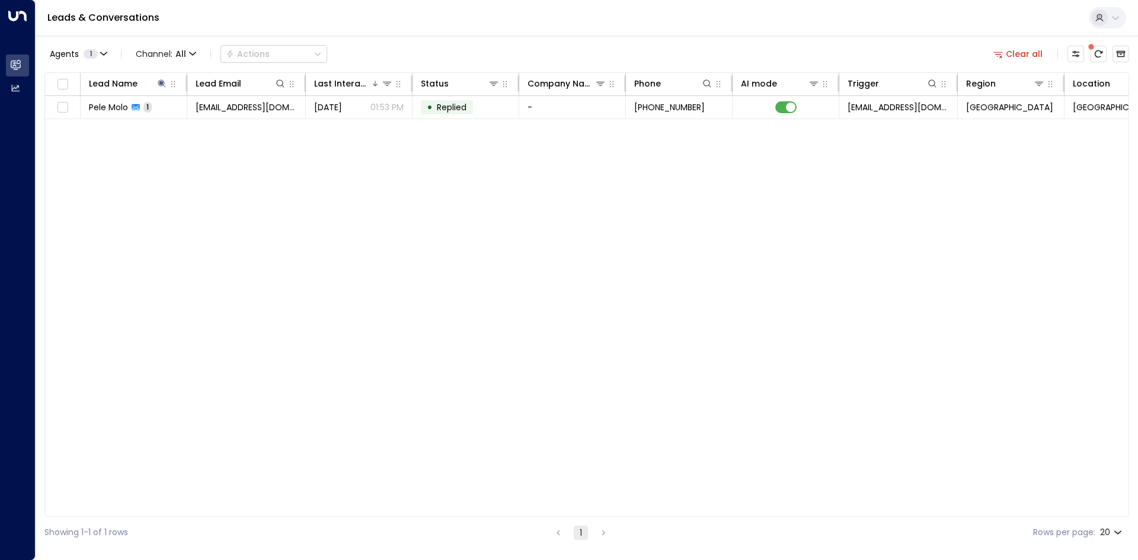
click at [190, 309] on div "Lead Name Lead Email Last Interacted Status Company Name Phone AI mode Trigger …" at bounding box center [586, 294] width 1084 height 444
click at [165, 84] on icon at bounding box center [161, 83] width 9 height 9
drag, startPoint x: 229, startPoint y: 126, endPoint x: 198, endPoint y: 124, distance: 30.3
click at [228, 125] on button "button" at bounding box center [235, 126] width 15 height 15
click at [165, 124] on input "text" at bounding box center [162, 127] width 164 height 22
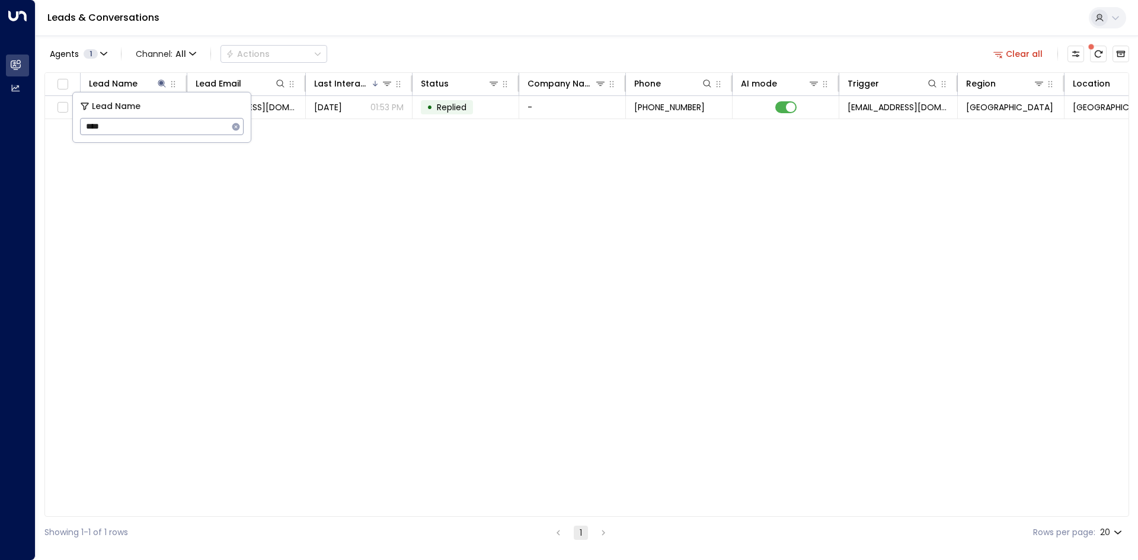
type input "*****"
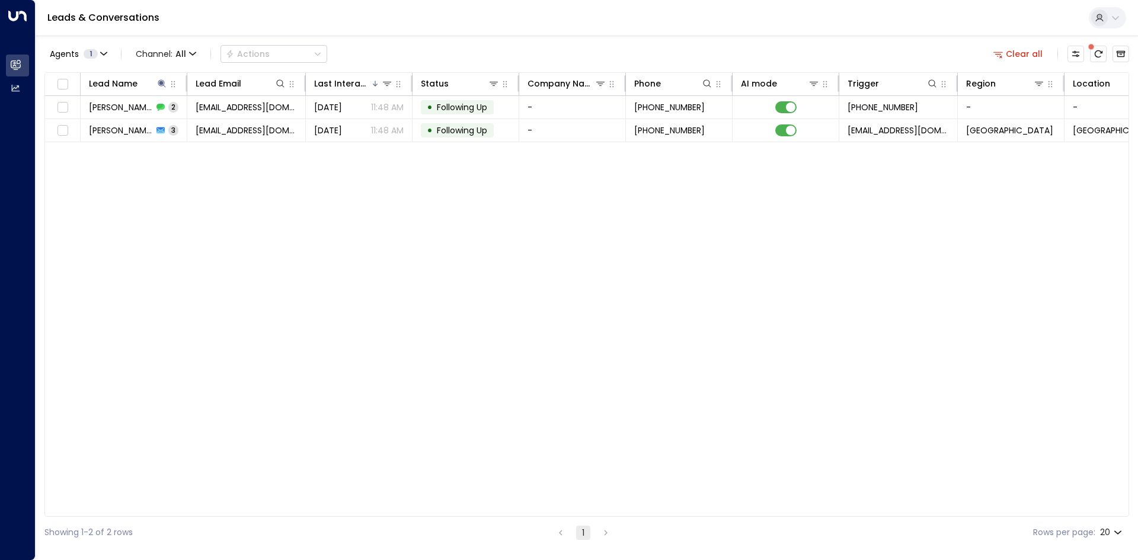
drag, startPoint x: 244, startPoint y: 334, endPoint x: 242, endPoint y: 292, distance: 42.1
click at [247, 328] on div "Lead Name Lead Email Last Interacted Status Company Name Phone AI mode Trigger …" at bounding box center [586, 294] width 1084 height 444
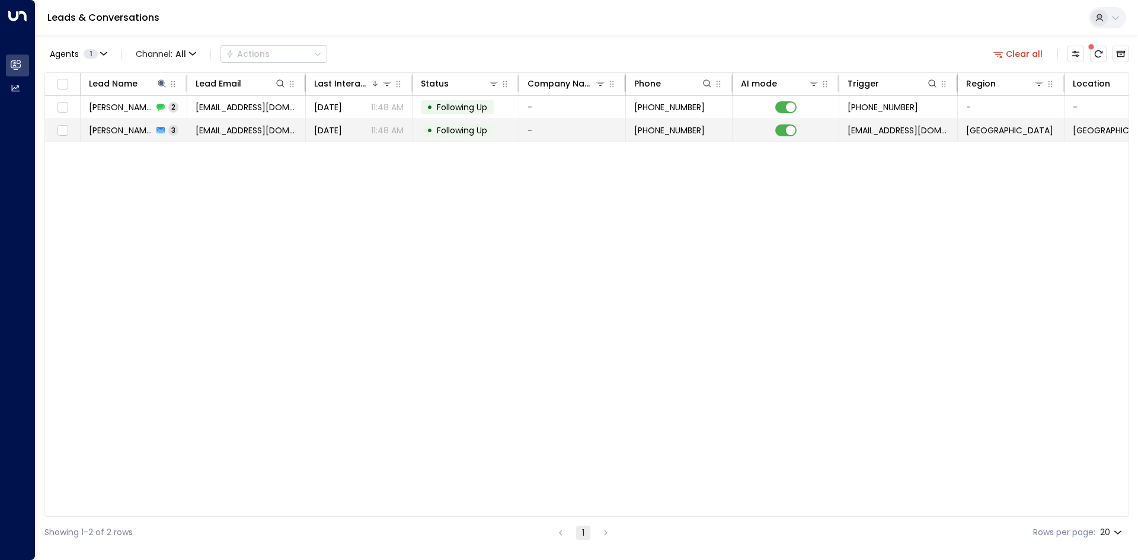
click at [206, 124] on span "[EMAIL_ADDRESS][DOMAIN_NAME]" at bounding box center [246, 130] width 101 height 12
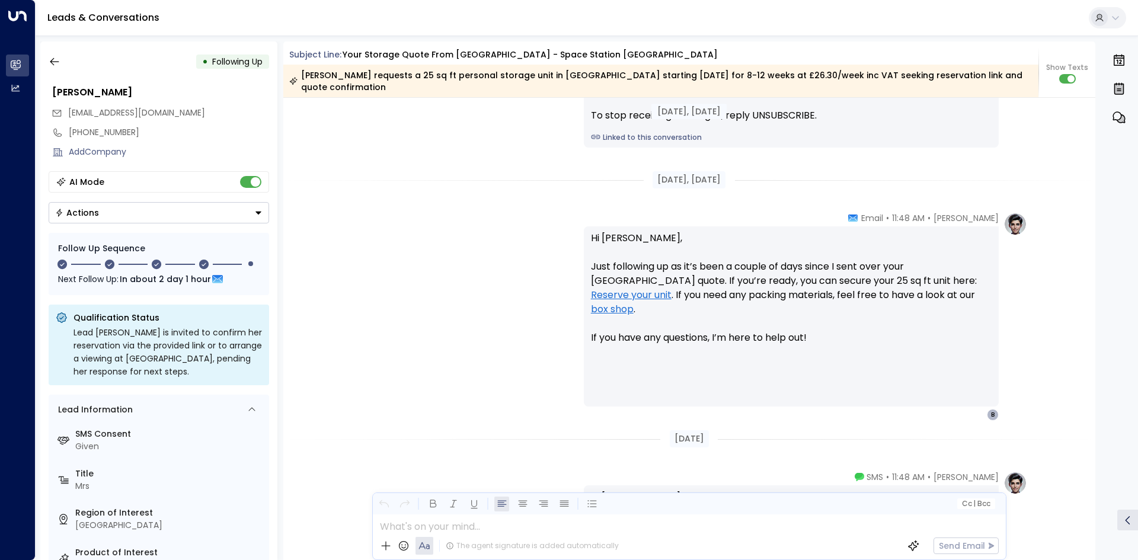
scroll to position [1555, 0]
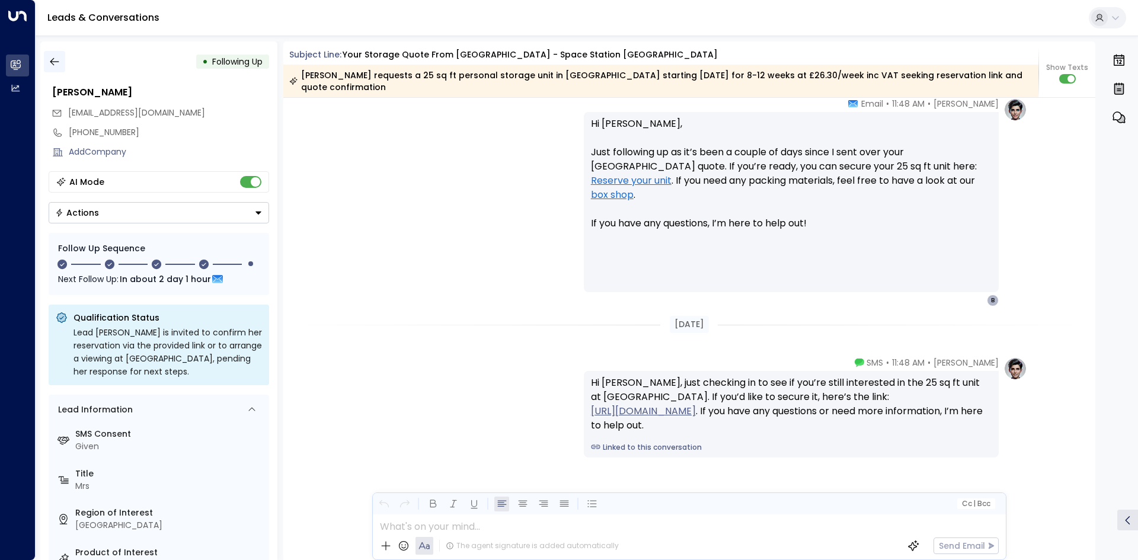
click at [49, 63] on icon "button" at bounding box center [55, 62] width 12 height 12
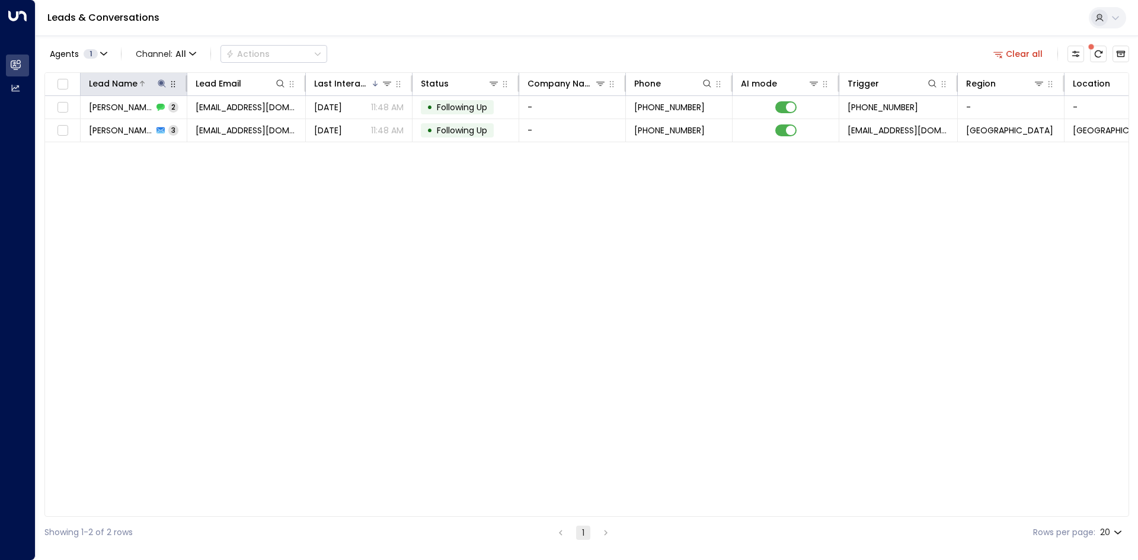
drag, startPoint x: 166, startPoint y: 81, endPoint x: 163, endPoint y: 89, distance: 9.0
click at [166, 81] on button at bounding box center [162, 84] width 12 height 12
drag, startPoint x: 232, startPoint y: 126, endPoint x: 184, endPoint y: 128, distance: 48.6
click at [233, 126] on icon "button" at bounding box center [235, 126] width 9 height 9
click at [171, 128] on input "text" at bounding box center [162, 127] width 164 height 22
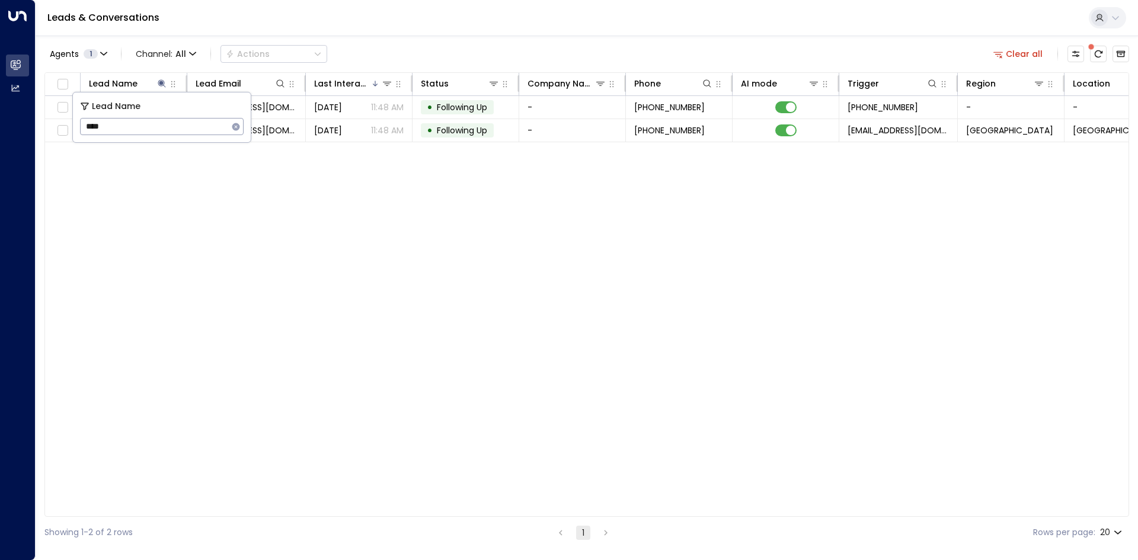
type input "*****"
click at [409, 219] on div "Lead Name Lead Email Last Interacted Status Company Name Phone AI mode Trigger …" at bounding box center [586, 294] width 1084 height 444
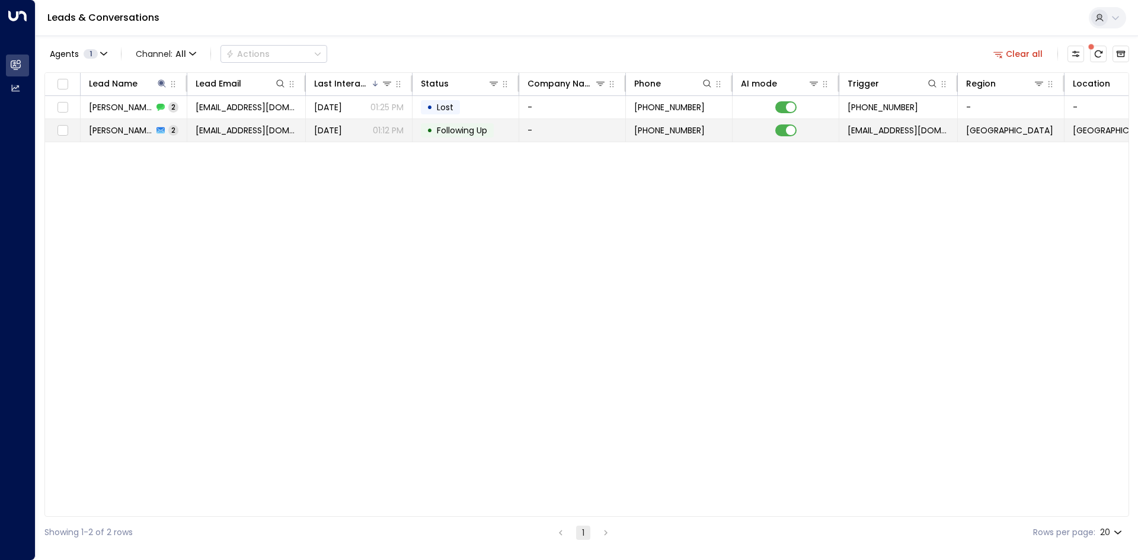
click at [210, 140] on td "[EMAIL_ADDRESS][DOMAIN_NAME]" at bounding box center [246, 130] width 118 height 23
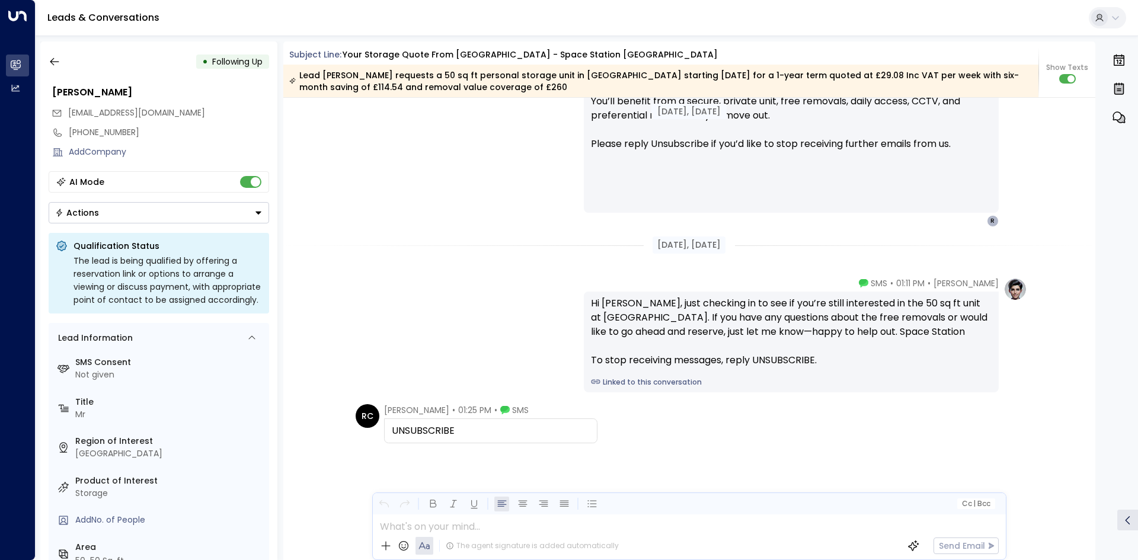
scroll to position [1141, 0]
click at [56, 58] on icon "button" at bounding box center [55, 62] width 12 height 12
